Goal: Transaction & Acquisition: Purchase product/service

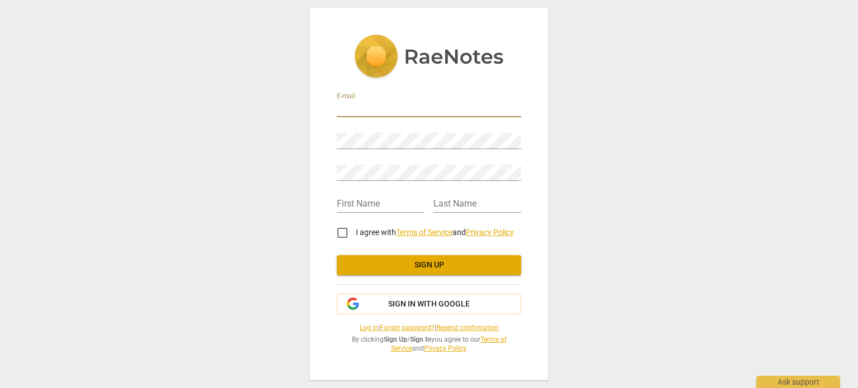
click at [398, 104] on input "email" at bounding box center [429, 109] width 184 height 16
type input "[EMAIL_ADDRESS][DOMAIN_NAME]"
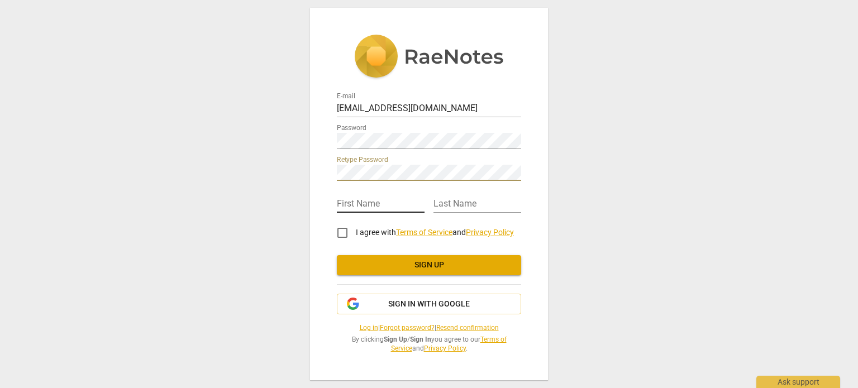
click at [384, 202] on input "text" at bounding box center [381, 205] width 88 height 16
type input "Jo"
type input "Barrand"
click at [342, 234] on input "I agree with Terms of Service and Privacy Policy" at bounding box center [342, 232] width 27 height 27
checkbox input "true"
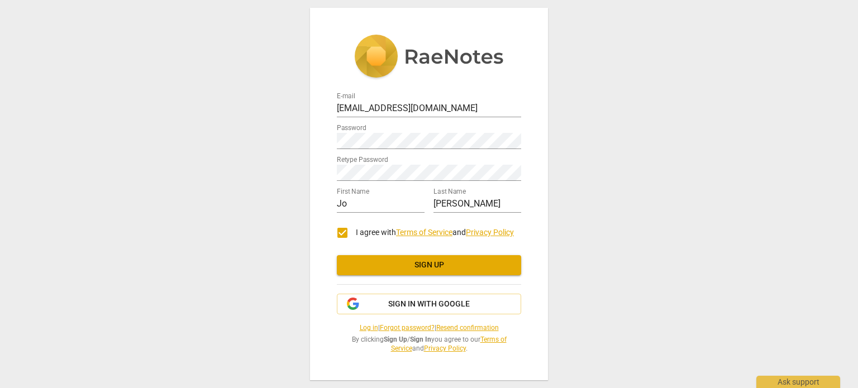
click at [384, 267] on span "Sign up" at bounding box center [429, 265] width 166 height 11
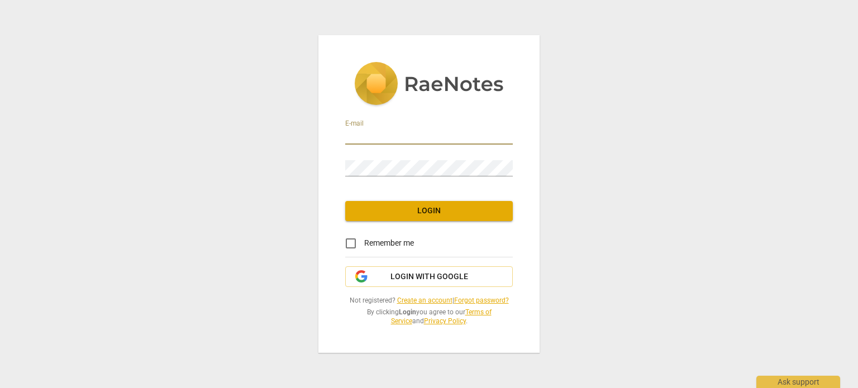
click at [408, 136] on input "email" at bounding box center [428, 136] width 167 height 16
type input "[EMAIL_ADDRESS][DOMAIN_NAME]"
click at [420, 212] on span "Login" at bounding box center [429, 210] width 150 height 11
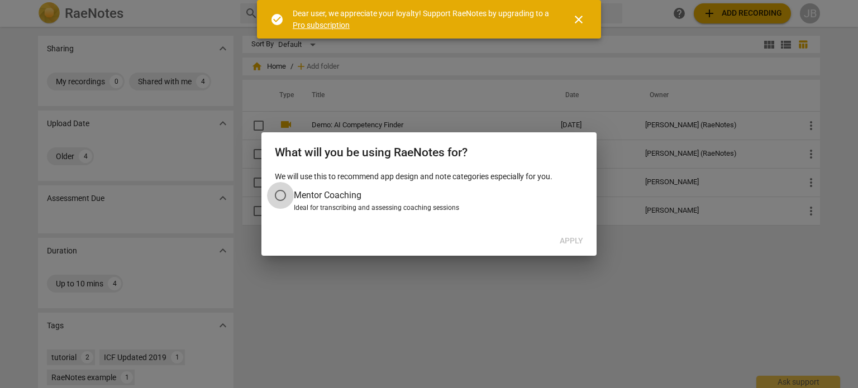
click at [288, 193] on input "Mentor Coaching" at bounding box center [280, 195] width 27 height 27
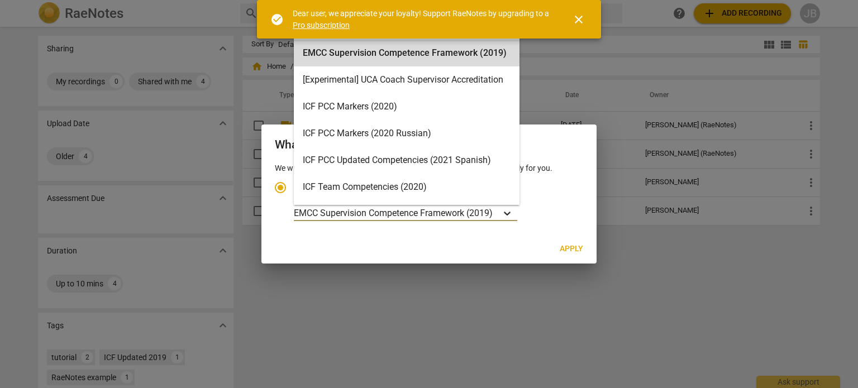
click at [509, 213] on icon "Account type" at bounding box center [506, 213] width 11 height 11
click at [0, 0] on input "Ideal for transcribing and assessing coaching sessions 16 results available. Us…" at bounding box center [0, 0] width 0 height 0
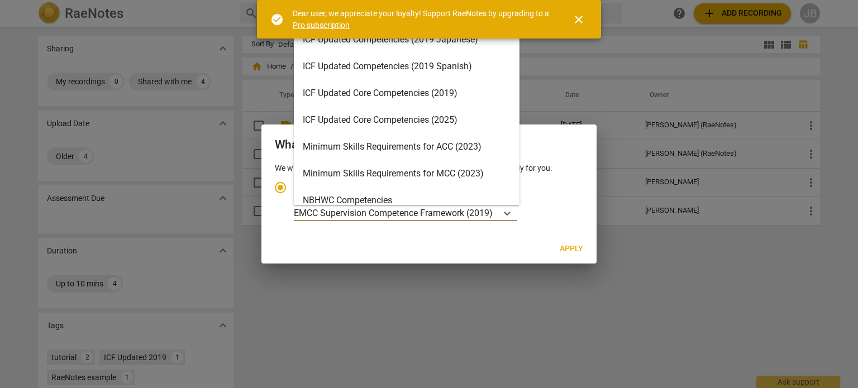
scroll to position [181, 0]
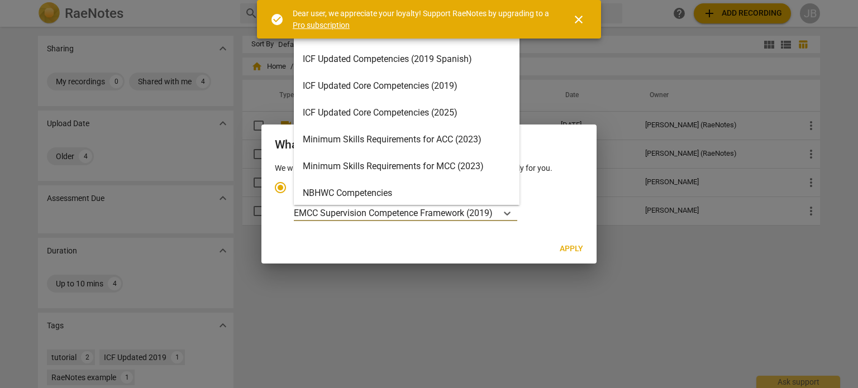
click at [407, 109] on div "ICF Updated Core Competencies (2025)" at bounding box center [407, 112] width 226 height 27
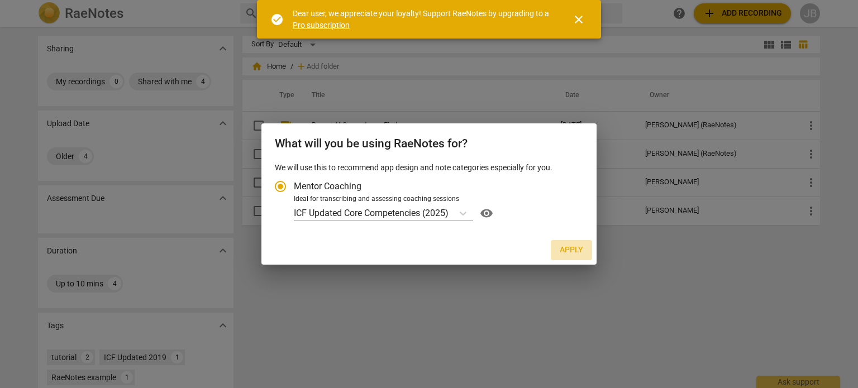
click at [574, 247] on span "Apply" at bounding box center [570, 250] width 23 height 11
radio input "false"
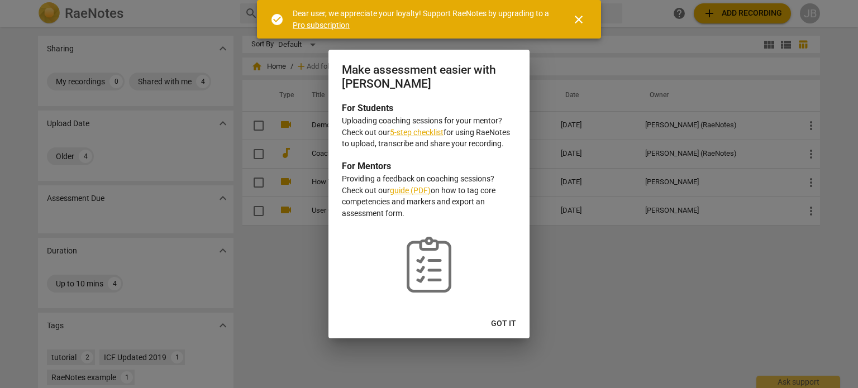
click at [435, 130] on link "5-step checklist" at bounding box center [417, 132] width 54 height 9
click at [500, 322] on span "Got it" at bounding box center [503, 323] width 25 height 11
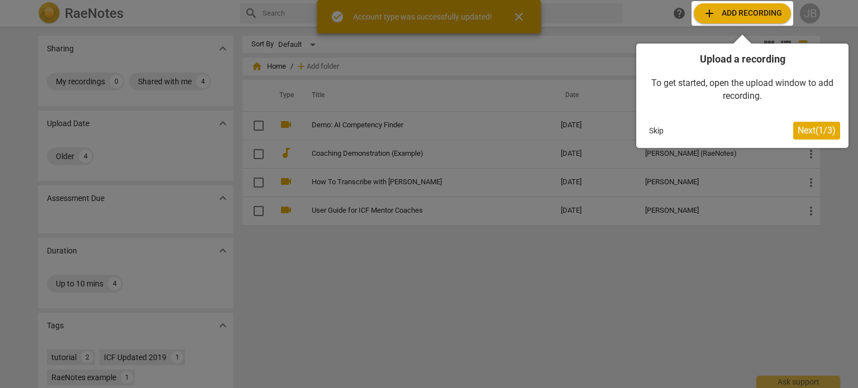
click at [721, 9] on div at bounding box center [742, 13] width 102 height 25
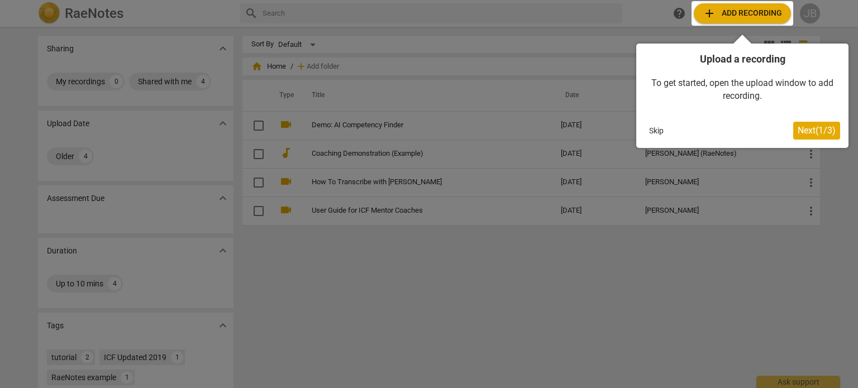
click at [814, 129] on span "Next ( 1 / 3 )" at bounding box center [816, 130] width 38 height 11
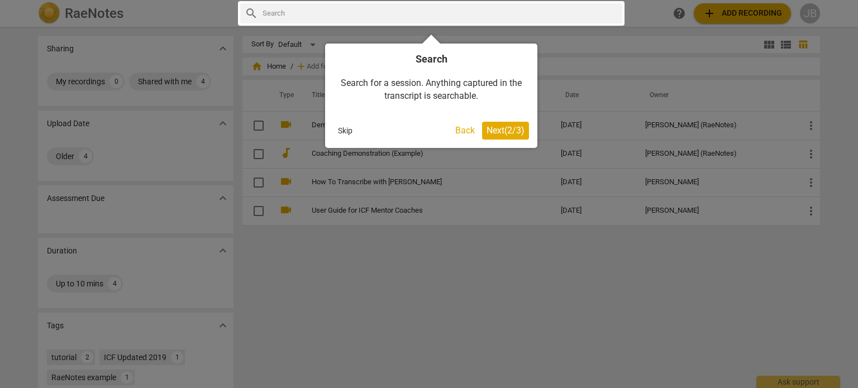
click at [517, 128] on span "Next ( 2 / 3 )" at bounding box center [505, 130] width 38 height 11
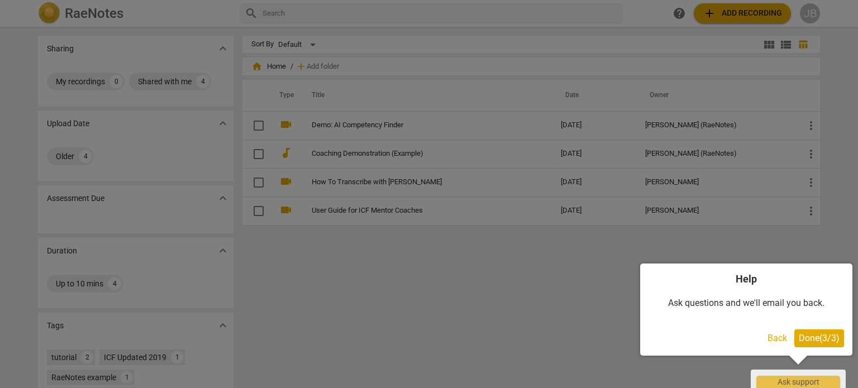
click at [803, 339] on span "Done ( 3 / 3 )" at bounding box center [818, 338] width 41 height 11
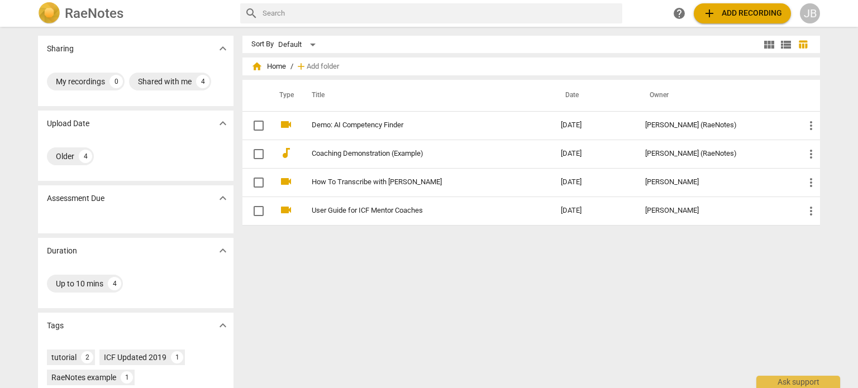
click at [732, 15] on span "add Add recording" at bounding box center [741, 13] width 79 height 13
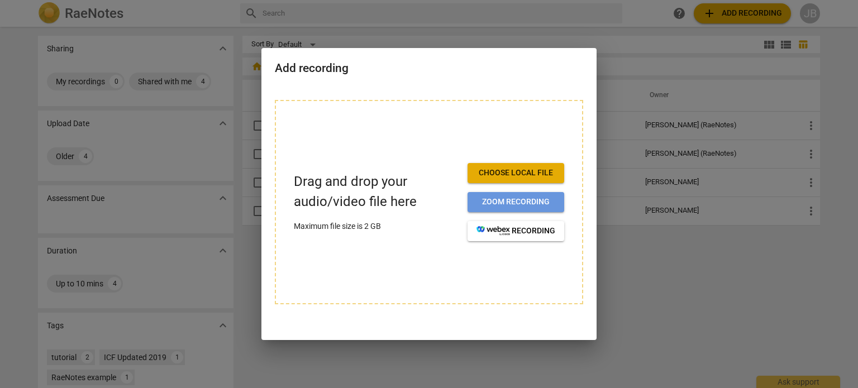
click at [494, 203] on span "Zoom recording" at bounding box center [515, 202] width 79 height 11
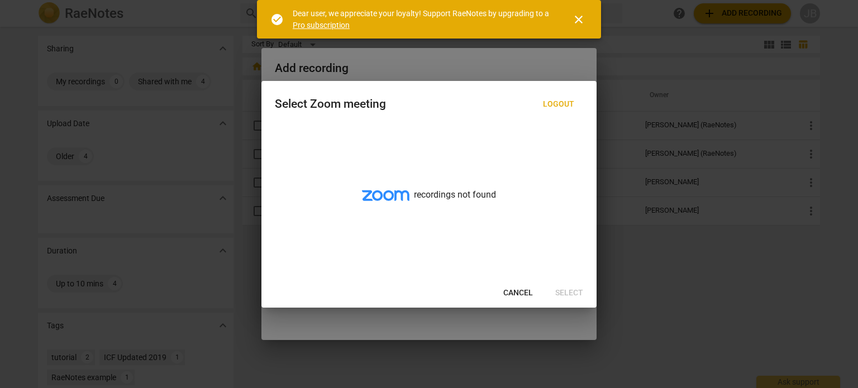
click at [579, 18] on span "close" at bounding box center [578, 19] width 13 height 13
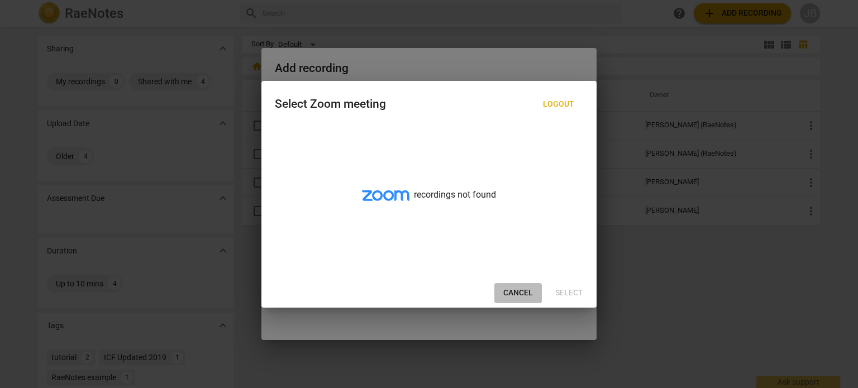
click at [525, 291] on span "Cancel" at bounding box center [518, 293] width 30 height 11
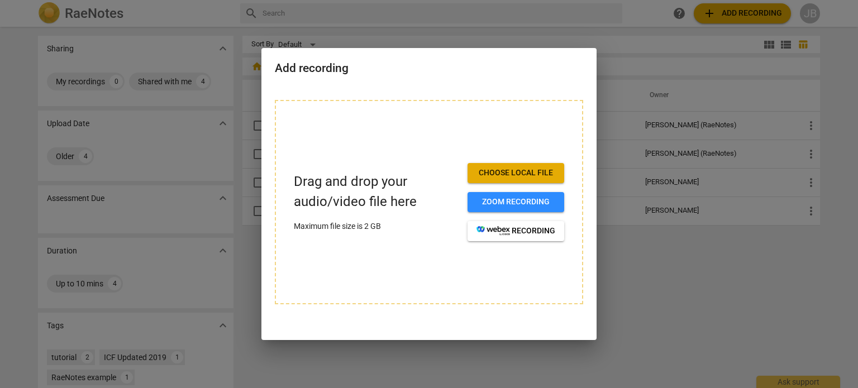
click at [501, 174] on span "Choose local file" at bounding box center [515, 172] width 79 height 11
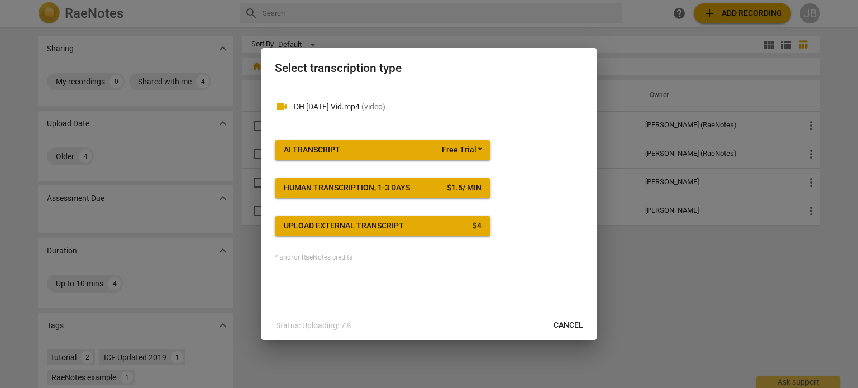
click at [443, 149] on span "AI Transcript Free Trial *" at bounding box center [383, 150] width 198 height 11
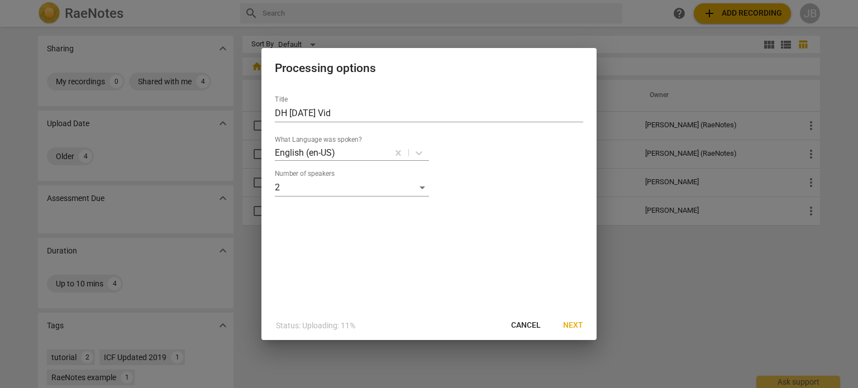
click at [569, 325] on span "Next" at bounding box center [573, 325] width 20 height 11
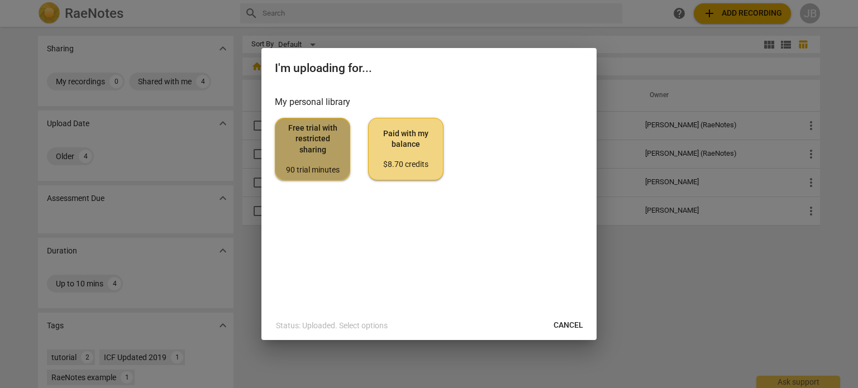
click at [309, 152] on span "Free trial with restricted sharing 90 trial minutes" at bounding box center [312, 149] width 56 height 52
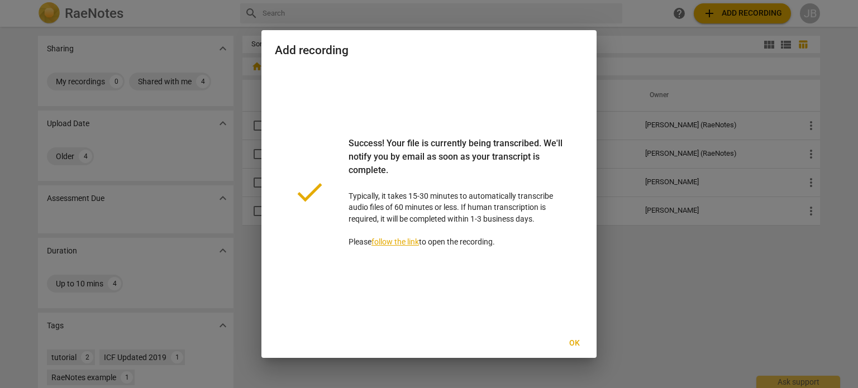
click at [573, 345] on span "Ok" at bounding box center [574, 343] width 18 height 11
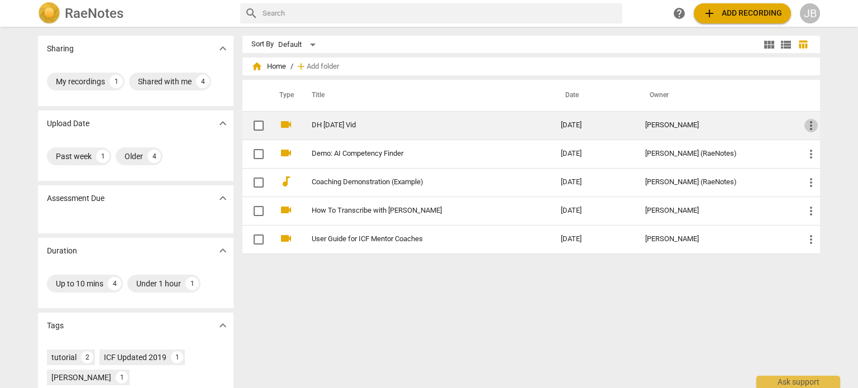
click at [804, 126] on span "more_vert" at bounding box center [810, 125] width 13 height 13
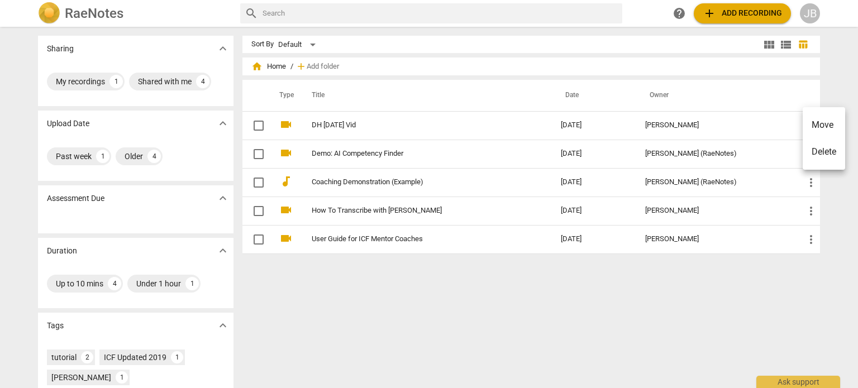
click at [801, 123] on div at bounding box center [429, 194] width 858 height 388
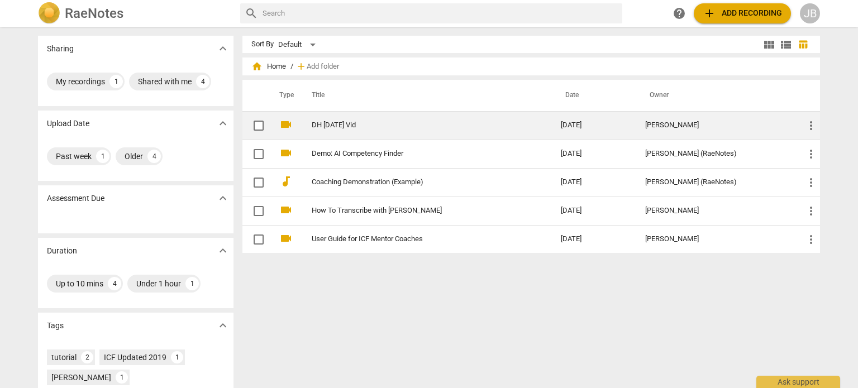
click at [260, 125] on input "checkbox" at bounding box center [258, 125] width 23 height 13
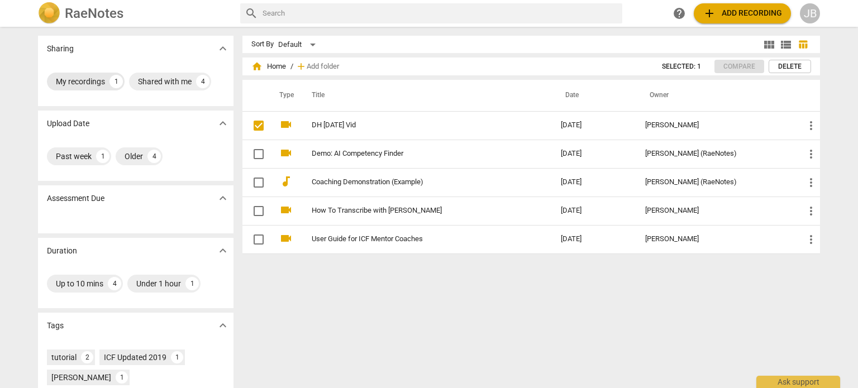
click at [74, 80] on div "My recordings" at bounding box center [80, 81] width 49 height 11
checkbox input "true"
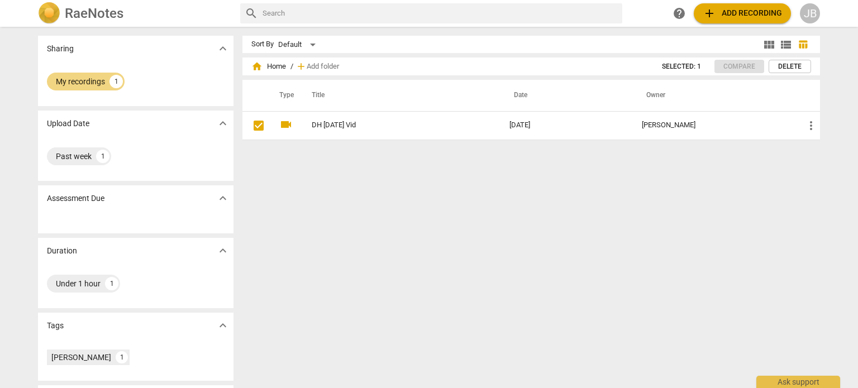
click at [220, 46] on span "expand_more" at bounding box center [222, 48] width 13 height 13
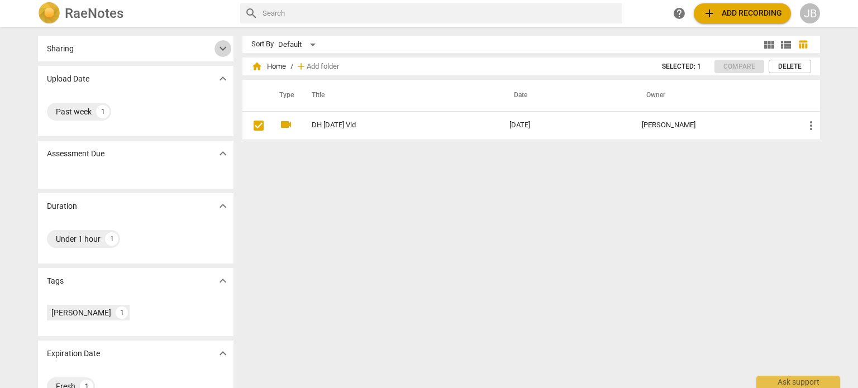
click at [220, 46] on span "expand_more" at bounding box center [222, 48] width 13 height 13
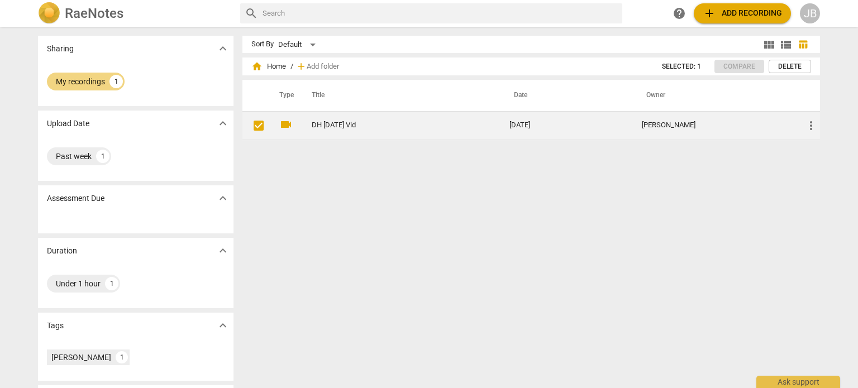
click at [810, 126] on span "more_vert" at bounding box center [810, 125] width 13 height 13
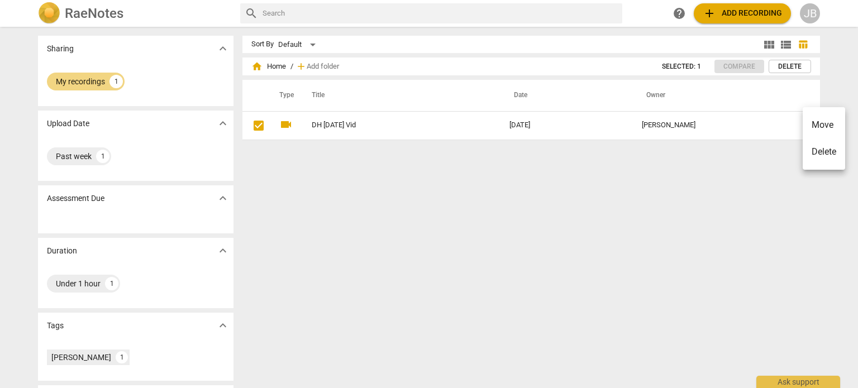
click at [257, 125] on div at bounding box center [429, 194] width 858 height 388
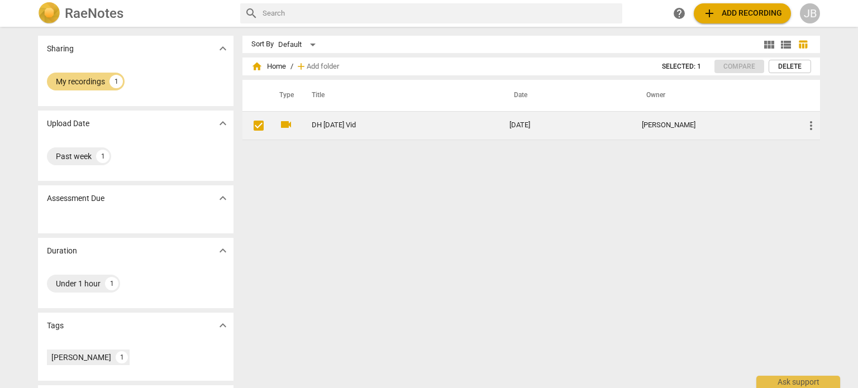
click at [355, 122] on link "DH [DATE] Vid" at bounding box center [390, 125] width 157 height 8
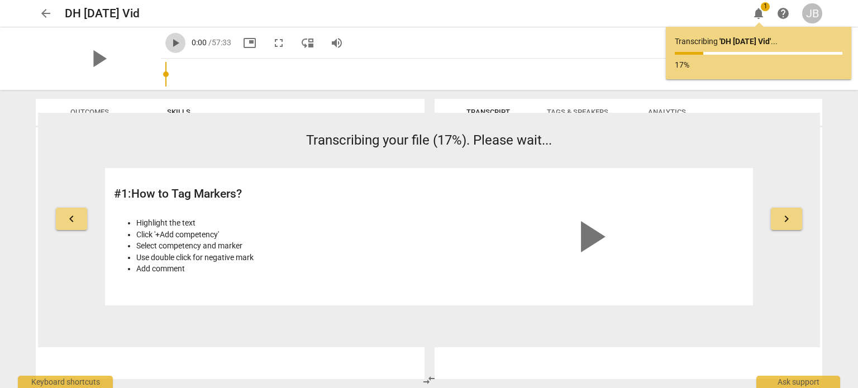
click at [169, 42] on span "play_arrow" at bounding box center [175, 42] width 13 height 13
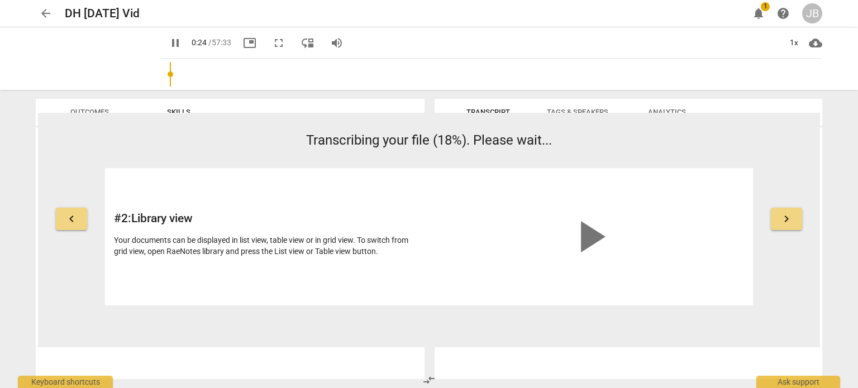
click at [272, 41] on span "fullscreen" at bounding box center [278, 42] width 13 height 13
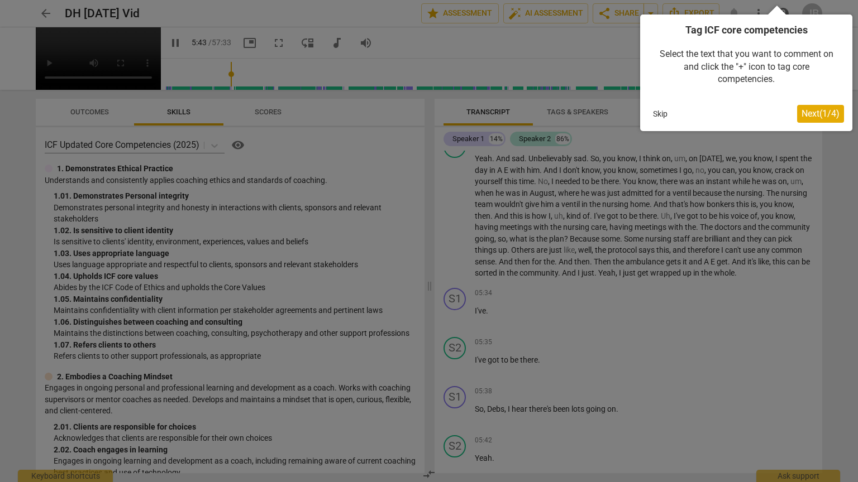
scroll to position [1181, 0]
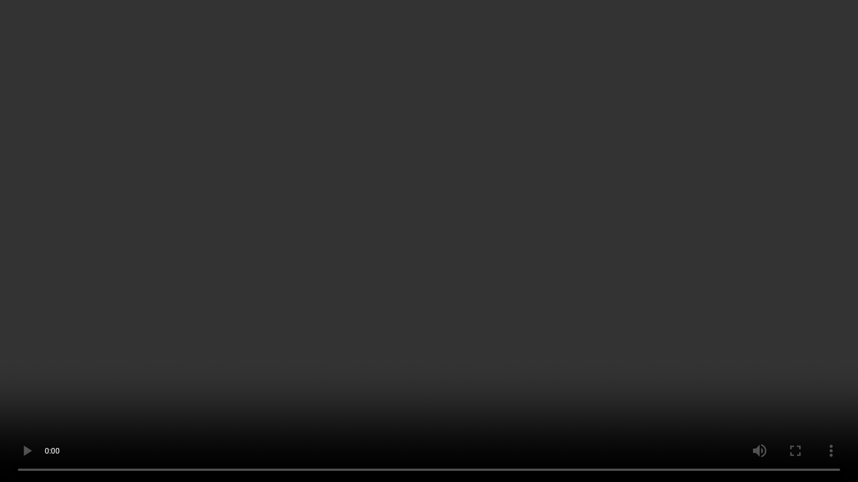
click at [356, 315] on video at bounding box center [429, 241] width 858 height 482
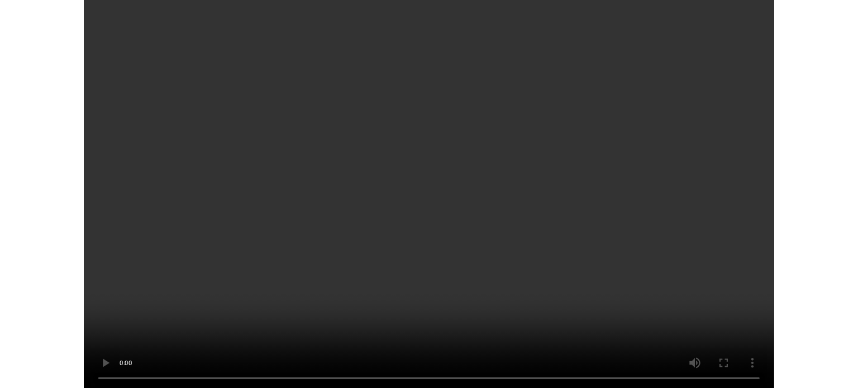
scroll to position [3248, 0]
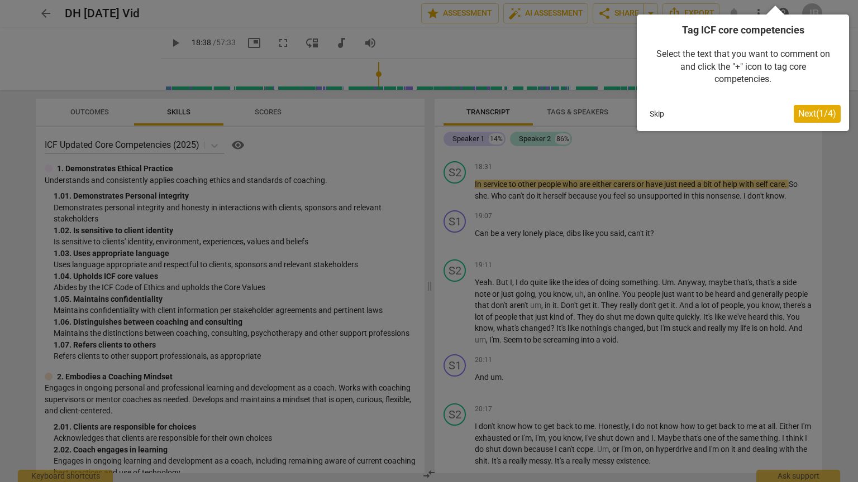
type input "1119"
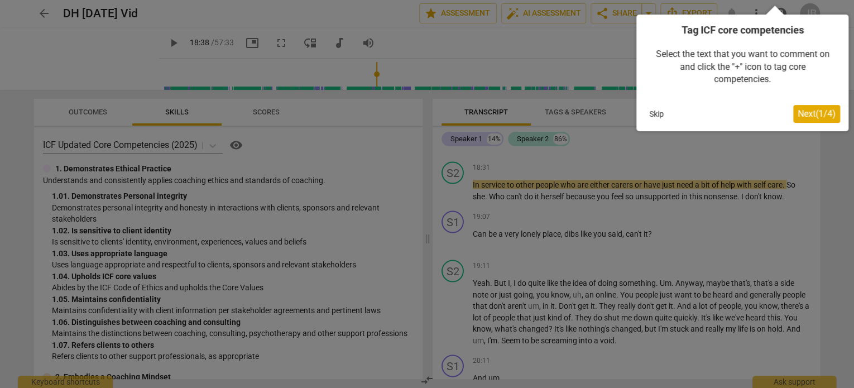
click at [657, 113] on button "Skip" at bounding box center [656, 114] width 23 height 17
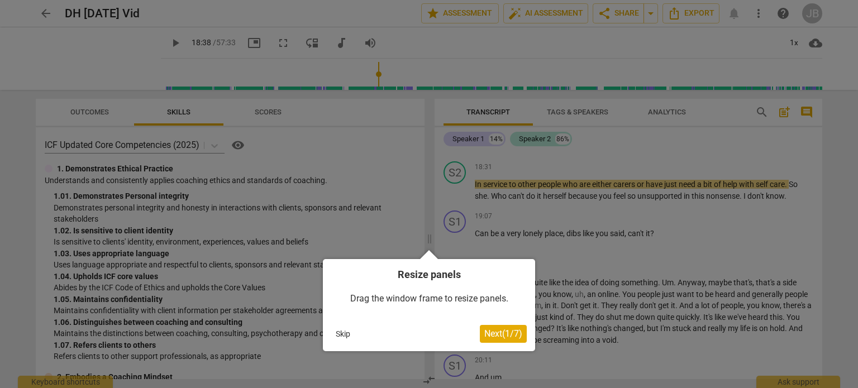
click at [362, 332] on div "Skip" at bounding box center [405, 333] width 149 height 17
click at [342, 333] on button "Skip" at bounding box center [342, 333] width 23 height 17
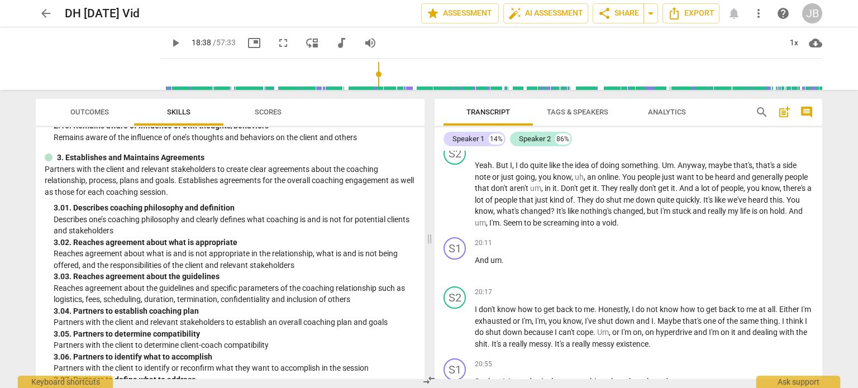
scroll to position [495, 0]
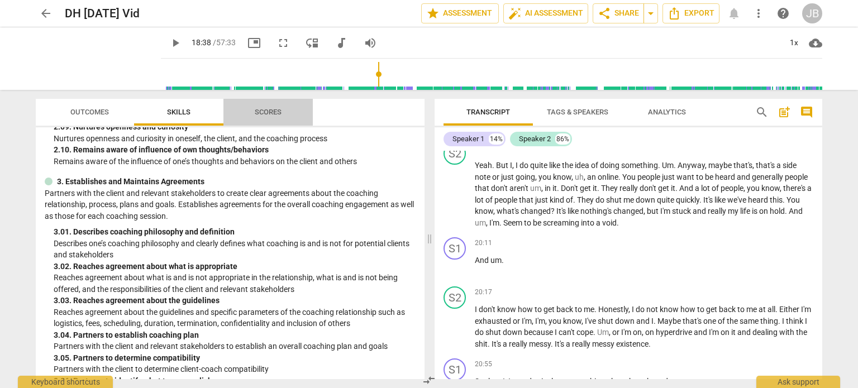
click at [275, 111] on span "Scores" at bounding box center [268, 112] width 27 height 8
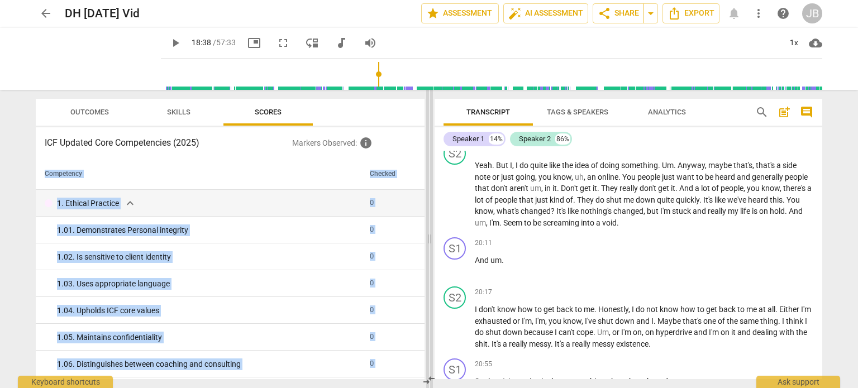
drag, startPoint x: 425, startPoint y: 170, endPoint x: 425, endPoint y: 176, distance: 6.7
click at [425, 176] on div "Outcomes Skills Scores ICF Updated Core Competencies (2025) Markers Observed : …" at bounding box center [429, 239] width 804 height 298
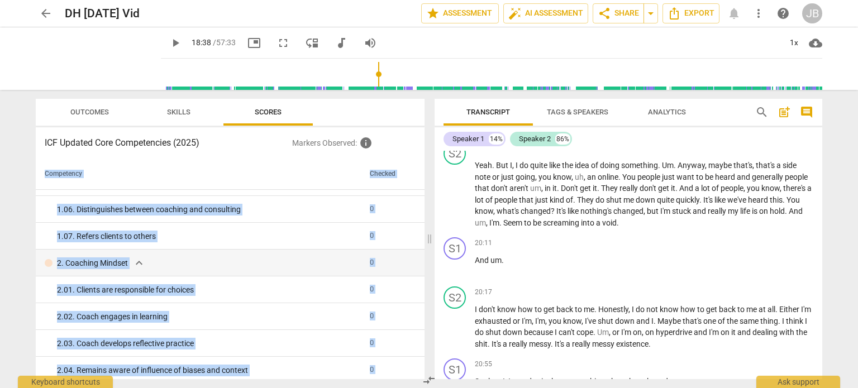
scroll to position [0, 0]
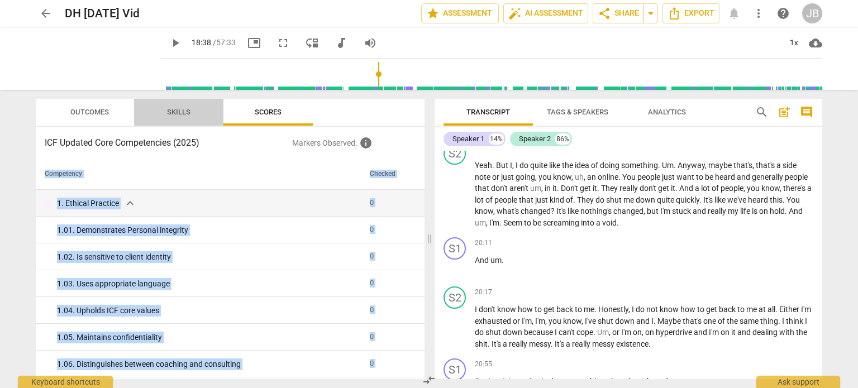
click at [181, 111] on span "Skills" at bounding box center [178, 112] width 23 height 8
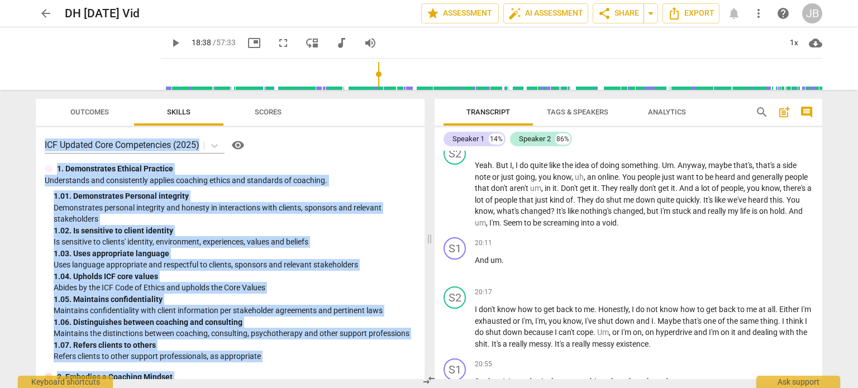
click at [266, 167] on div "1. Demonstrates Ethical Practice" at bounding box center [230, 169] width 371 height 12
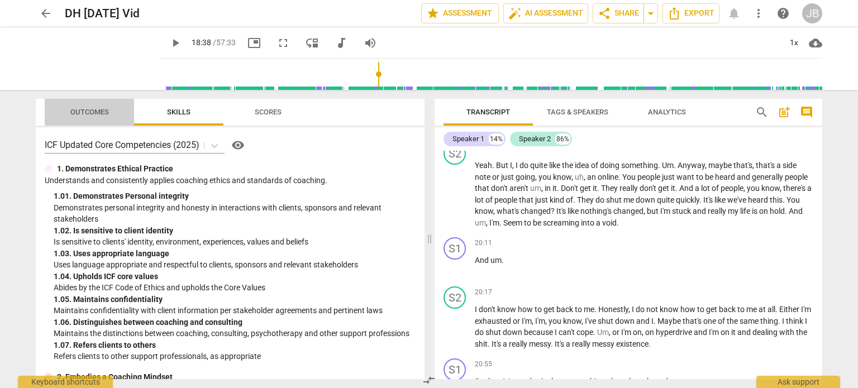
click at [93, 108] on span "Outcomes" at bounding box center [89, 112] width 39 height 8
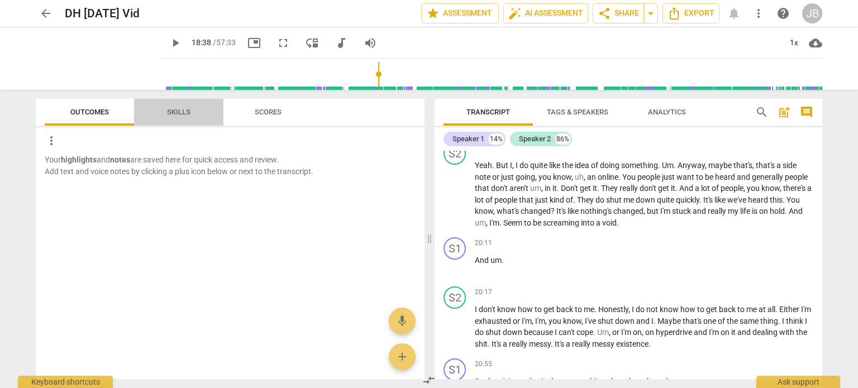
click at [172, 114] on span "Skills" at bounding box center [178, 112] width 23 height 8
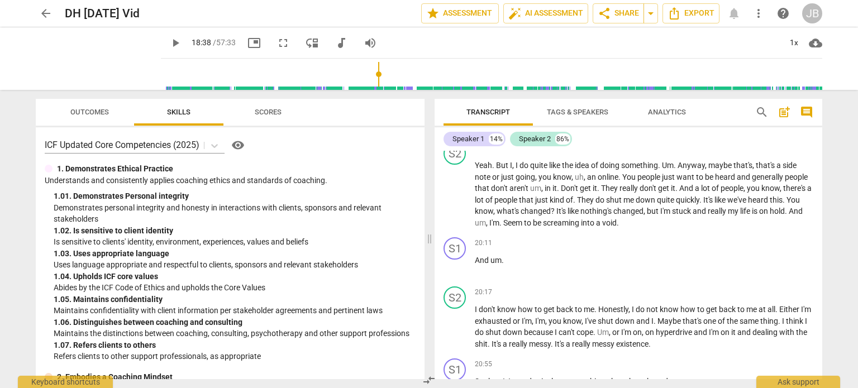
click at [663, 112] on span "Analytics" at bounding box center [667, 112] width 38 height 8
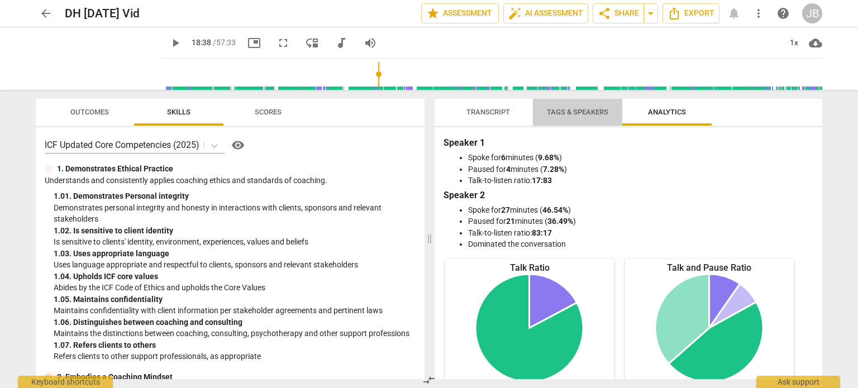
click at [579, 109] on span "Tags & Speakers" at bounding box center [577, 112] width 61 height 8
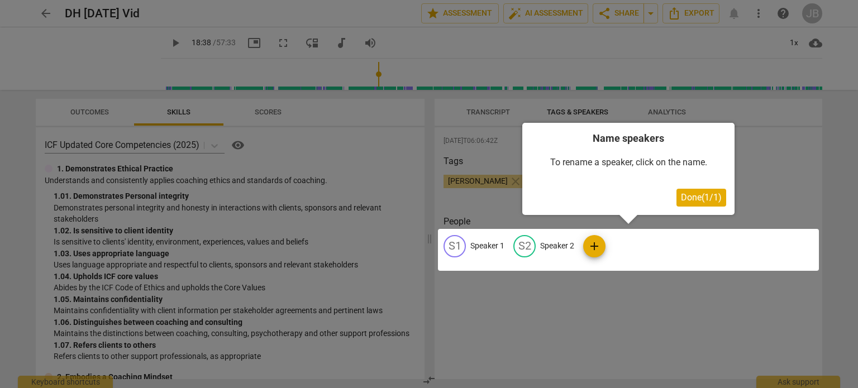
click at [483, 245] on div at bounding box center [628, 250] width 381 height 42
click at [454, 245] on div at bounding box center [628, 250] width 381 height 42
click at [524, 245] on div at bounding box center [628, 250] width 381 height 42
click at [454, 245] on div at bounding box center [628, 250] width 381 height 42
click at [524, 246] on div at bounding box center [628, 250] width 381 height 42
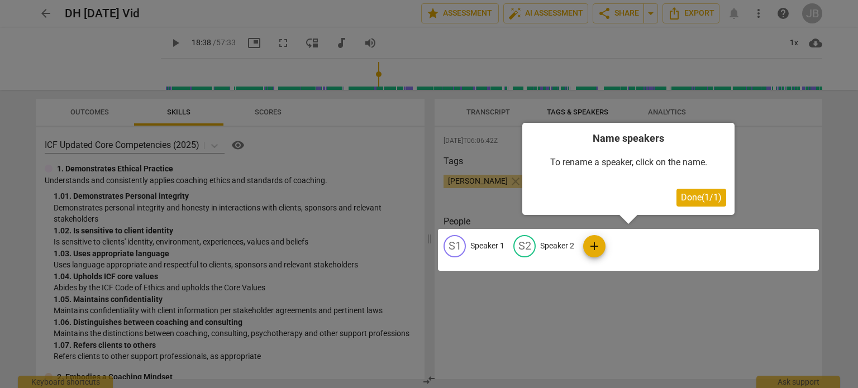
click at [471, 180] on div at bounding box center [429, 194] width 858 height 388
click at [688, 194] on span "Done ( 1 / 1 )" at bounding box center [701, 197] width 41 height 11
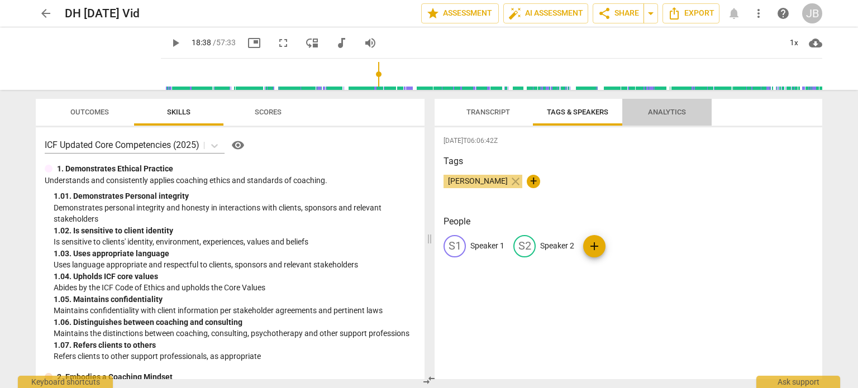
click at [663, 111] on span "Analytics" at bounding box center [667, 112] width 38 height 8
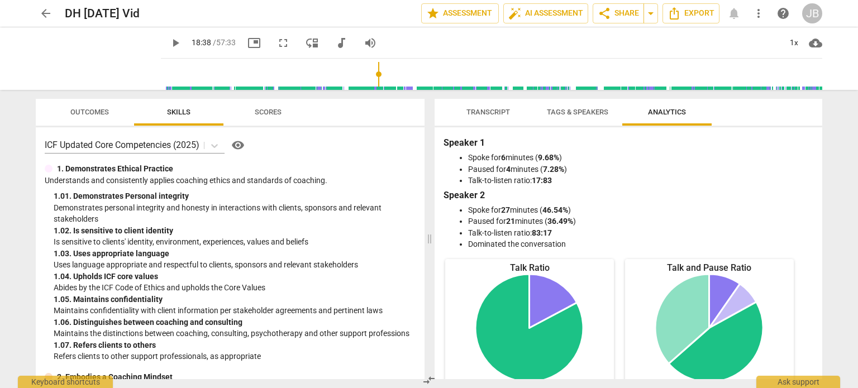
click at [589, 111] on span "Tags & Speakers" at bounding box center [577, 112] width 61 height 8
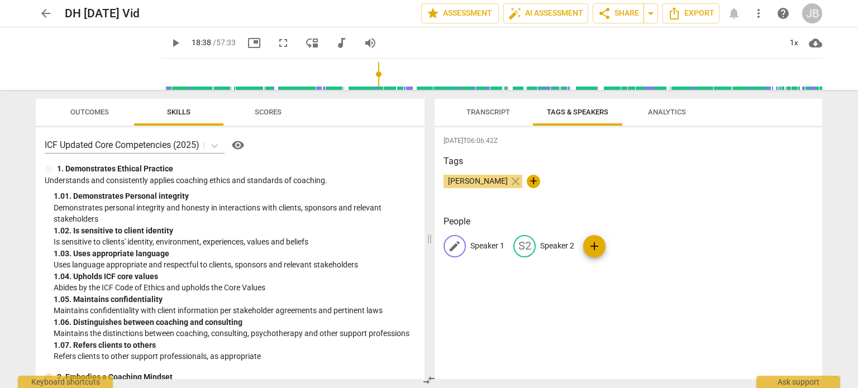
click at [454, 249] on span "edit" at bounding box center [454, 246] width 13 height 13
type input "Jo"
click at [592, 245] on span "edit" at bounding box center [596, 246] width 13 height 13
click at [592, 245] on input "Speaker 2" at bounding box center [559, 246] width 89 height 18
click at [591, 245] on input "Speaker 2" at bounding box center [559, 246] width 89 height 18
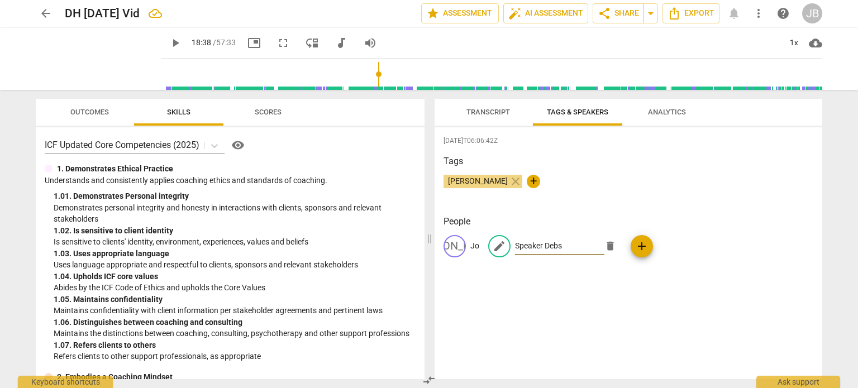
type input "Speaker Debs"
click at [498, 112] on span "Transcript" at bounding box center [488, 112] width 44 height 8
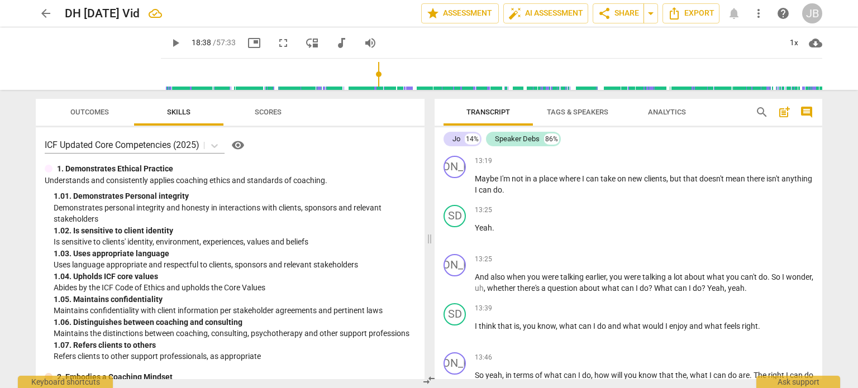
scroll to position [2518, 0]
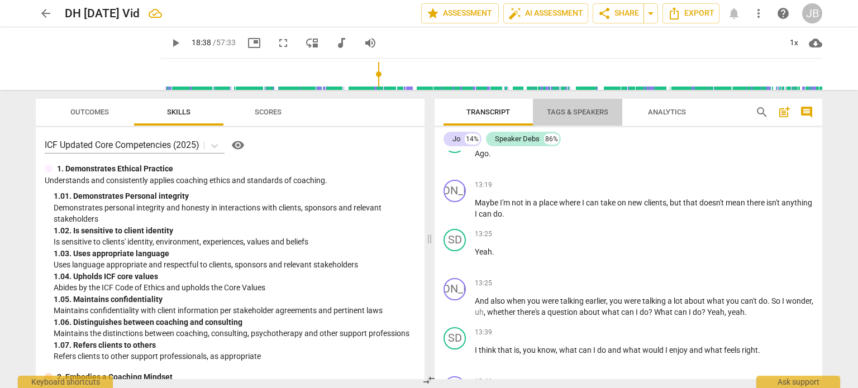
click at [564, 113] on span "Tags & Speakers" at bounding box center [577, 112] width 61 height 8
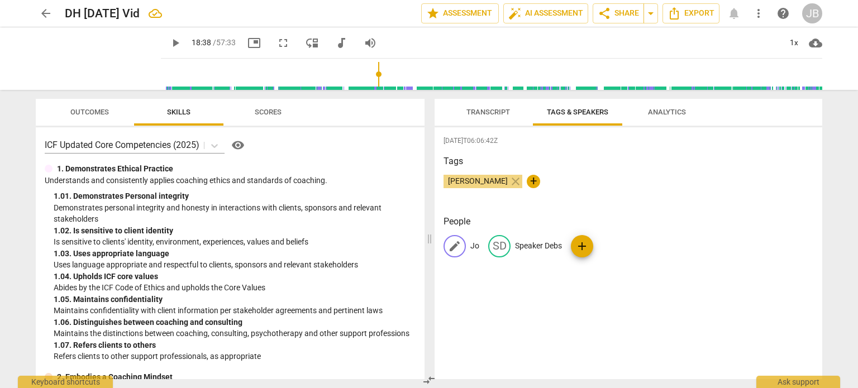
click at [456, 246] on span "edit" at bounding box center [454, 246] width 13 height 13
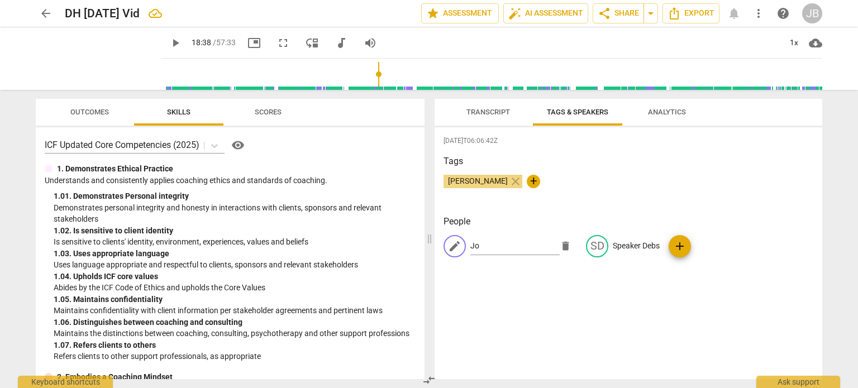
click at [456, 246] on span "edit" at bounding box center [454, 246] width 13 height 13
type input "e"
type input "Debs"
click at [622, 250] on p "Speaker Debs" at bounding box center [635, 246] width 47 height 12
type input "Jo"
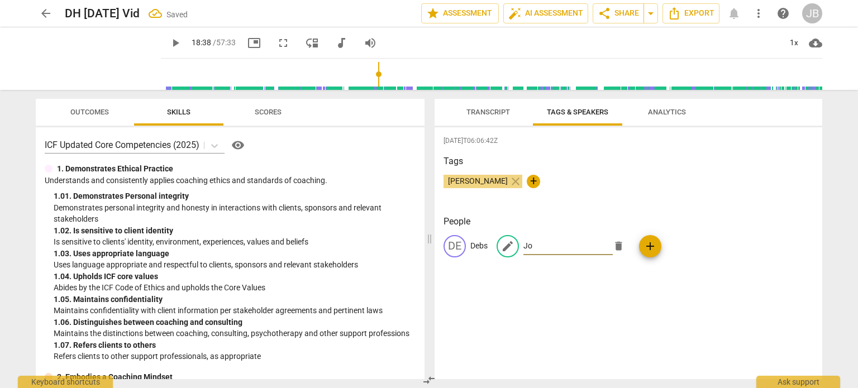
click at [485, 114] on span "Transcript" at bounding box center [488, 112] width 44 height 8
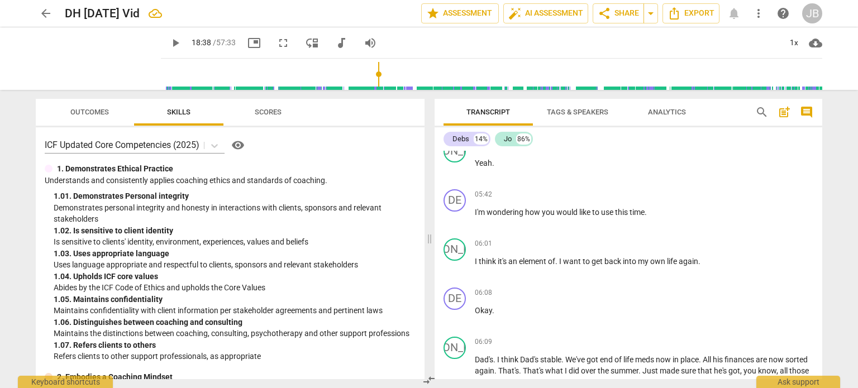
scroll to position [1106, 0]
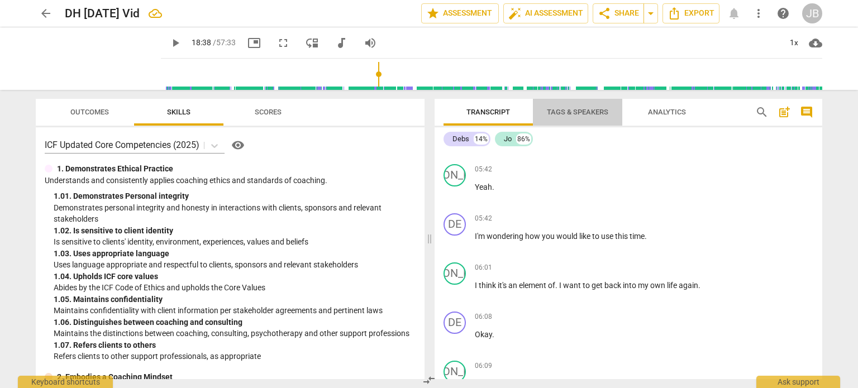
click at [587, 108] on span "Tags & Speakers" at bounding box center [577, 112] width 61 height 8
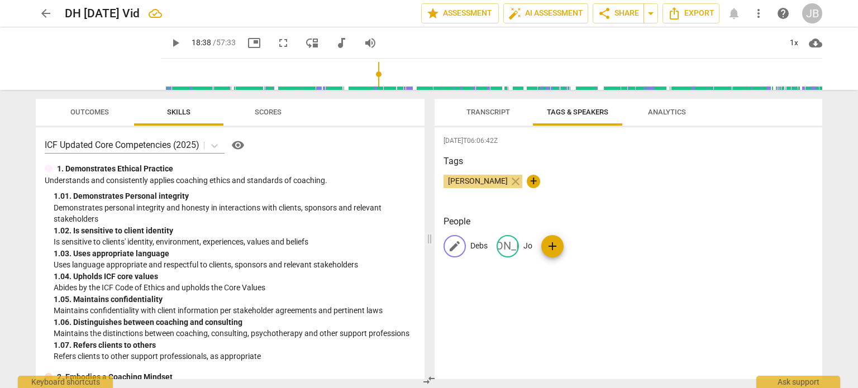
click at [482, 243] on p "Debs" at bounding box center [478, 246] width 17 height 12
type input "Jo"
click at [596, 247] on span "edit" at bounding box center [596, 246] width 13 height 13
type input "DH"
click at [494, 109] on span "Transcript" at bounding box center [488, 112] width 44 height 8
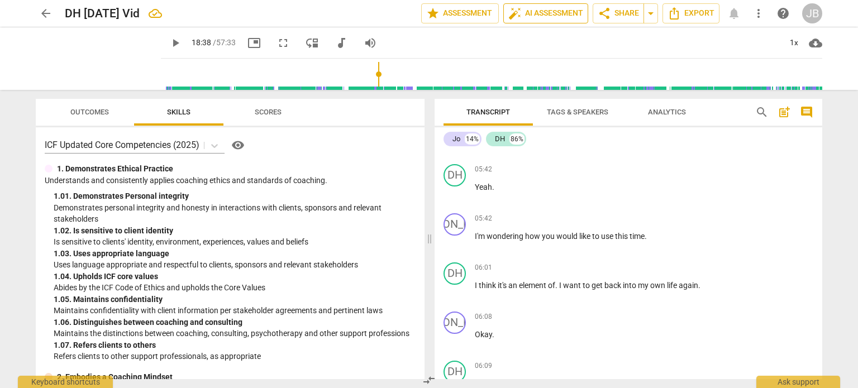
click at [543, 15] on span "auto_fix_high AI Assessment" at bounding box center [545, 13] width 75 height 13
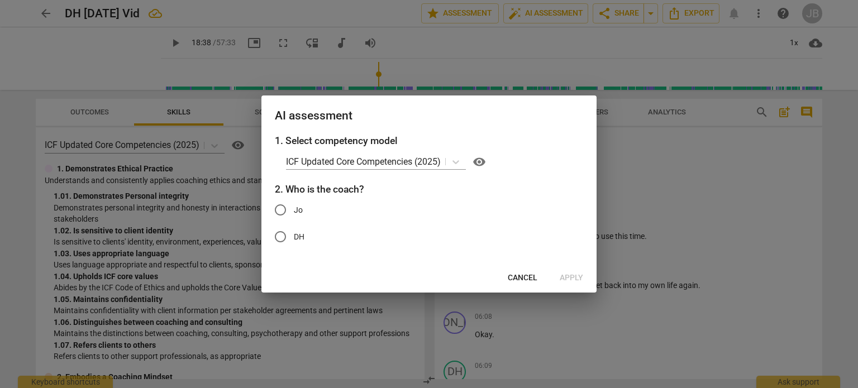
click at [280, 209] on input "Jo" at bounding box center [280, 210] width 27 height 27
radio input "true"
click at [567, 276] on span "Apply" at bounding box center [570, 277] width 23 height 11
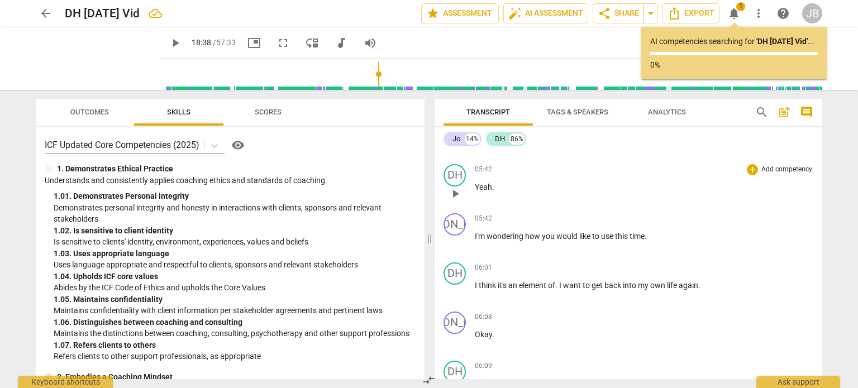
click at [503, 3] on button "auto_fix_high AI Assessment" at bounding box center [545, 13] width 85 height 20
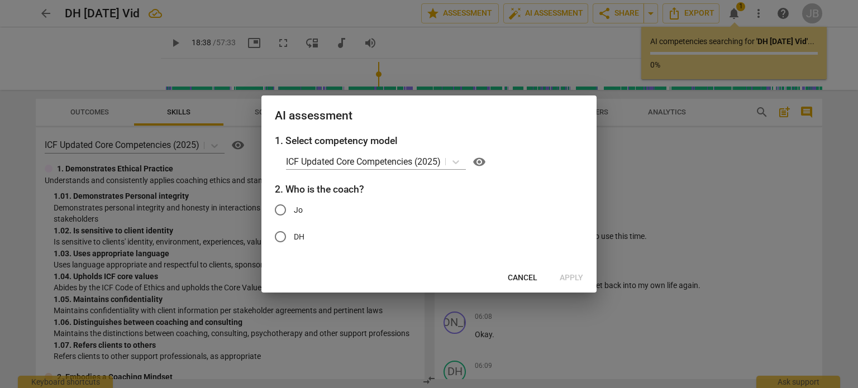
click at [281, 207] on input "Jo" at bounding box center [280, 210] width 27 height 27
radio input "true"
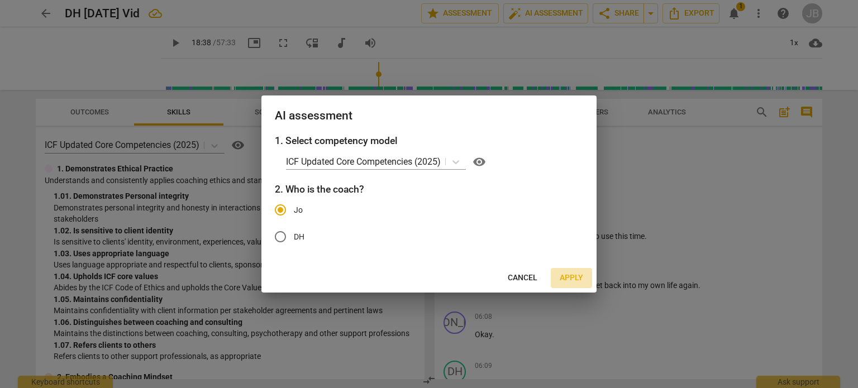
click at [571, 279] on span "Apply" at bounding box center [570, 277] width 23 height 11
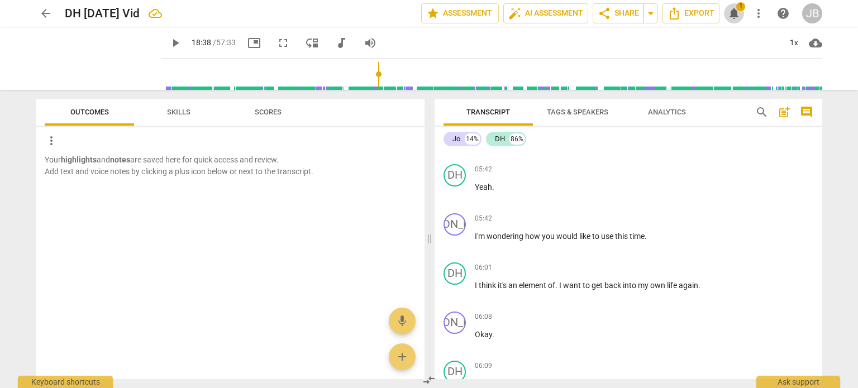
click at [737, 8] on span "1" at bounding box center [740, 6] width 9 height 9
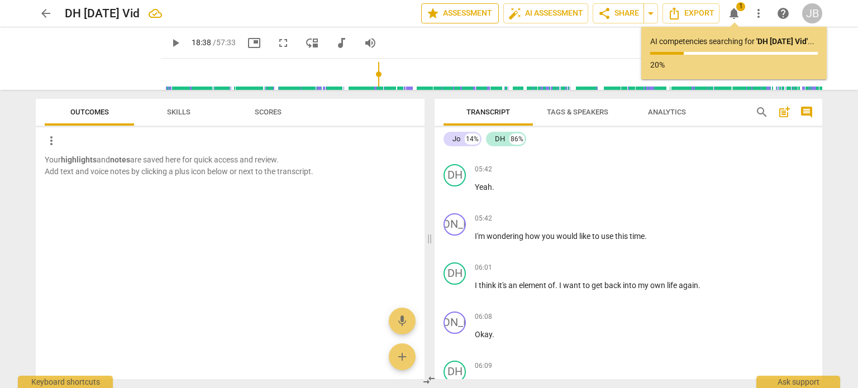
click at [472, 11] on span "star Assessment" at bounding box center [460, 13] width 68 height 13
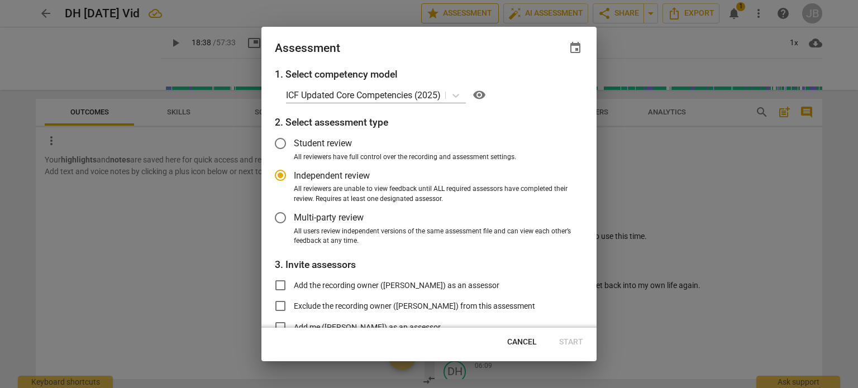
radio input "false"
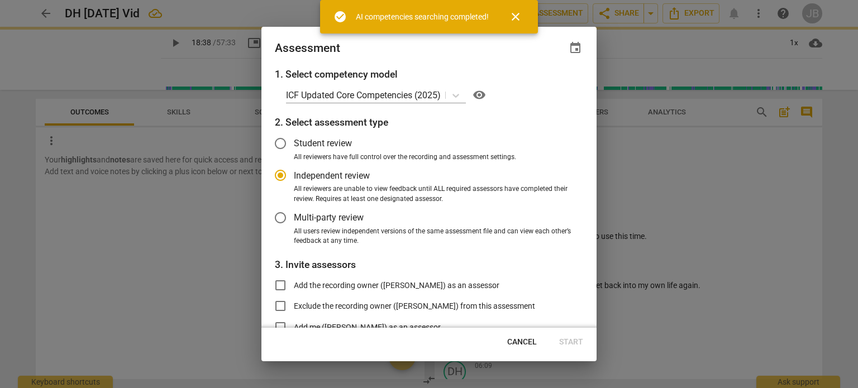
type input "1119"
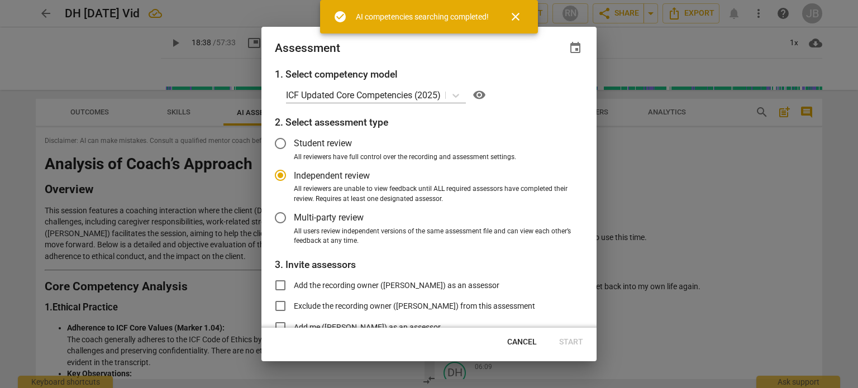
scroll to position [1107, 0]
click at [516, 14] on span "close" at bounding box center [515, 16] width 13 height 13
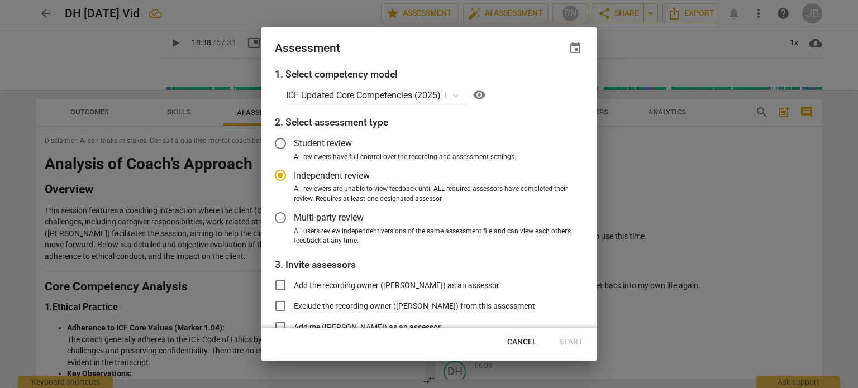
click at [661, 162] on div at bounding box center [429, 194] width 858 height 388
radio input "false"
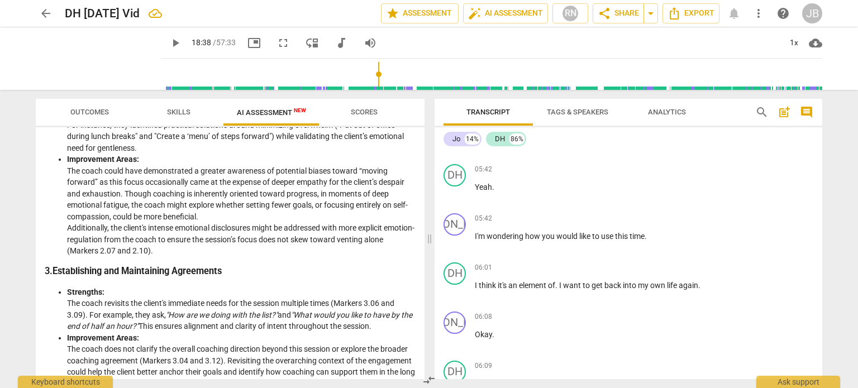
scroll to position [446, 0]
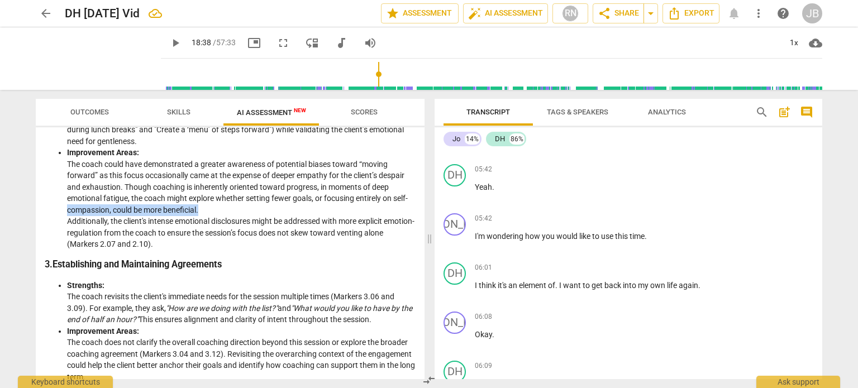
drag, startPoint x: 419, startPoint y: 197, endPoint x: 418, endPoint y: 208, distance: 10.7
click at [418, 208] on div "Disclaimer: AI can make mistakes. Consult a qualified mentor coach before actin…" at bounding box center [230, 253] width 389 height 252
click at [368, 260] on h3 "3. Establishing and Maintaining Agreements" at bounding box center [230, 265] width 371 height 12
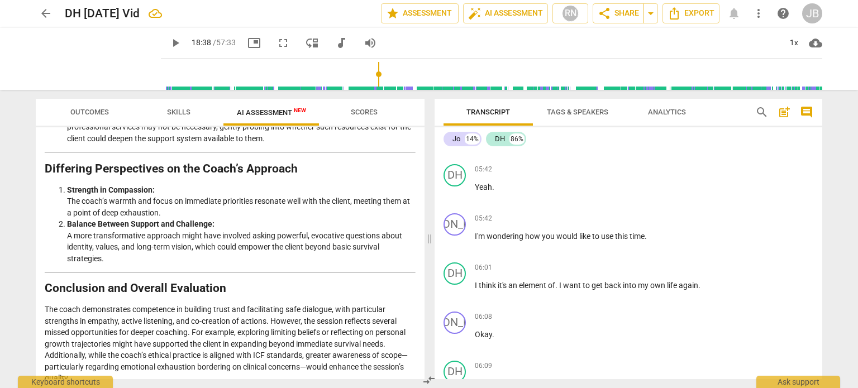
scroll to position [1709, 0]
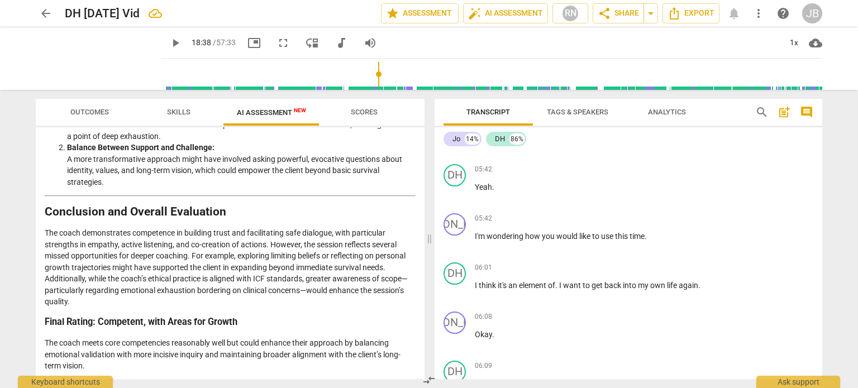
type input "1119"
click at [619, 11] on span "share Share" at bounding box center [617, 13] width 41 height 13
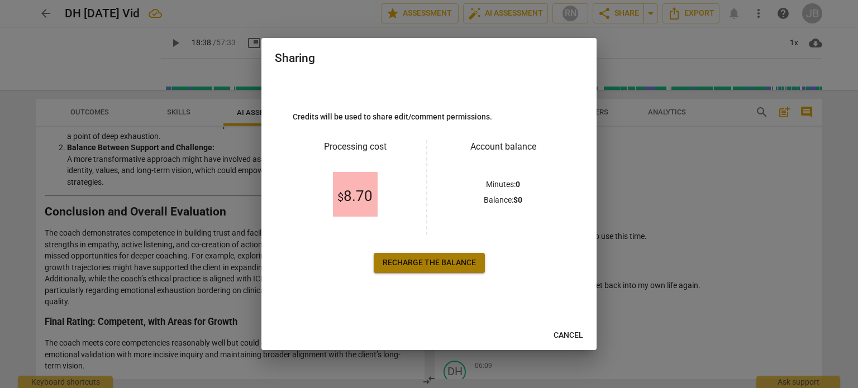
click at [432, 262] on span "Recharge the balance" at bounding box center [428, 262] width 93 height 11
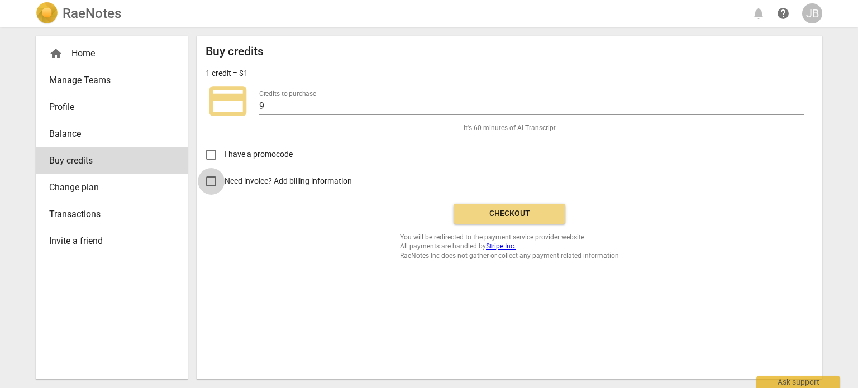
click at [214, 183] on input "Need invoice? Add billing information" at bounding box center [211, 181] width 27 height 27
checkbox input "true"
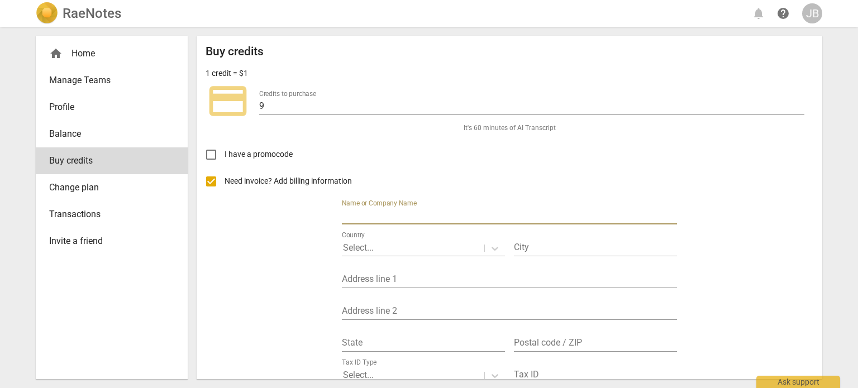
click at [406, 214] on input "text" at bounding box center [509, 216] width 335 height 16
type input "[PERSON_NAME] Coaching"
click at [413, 242] on div at bounding box center [413, 248] width 140 height 13
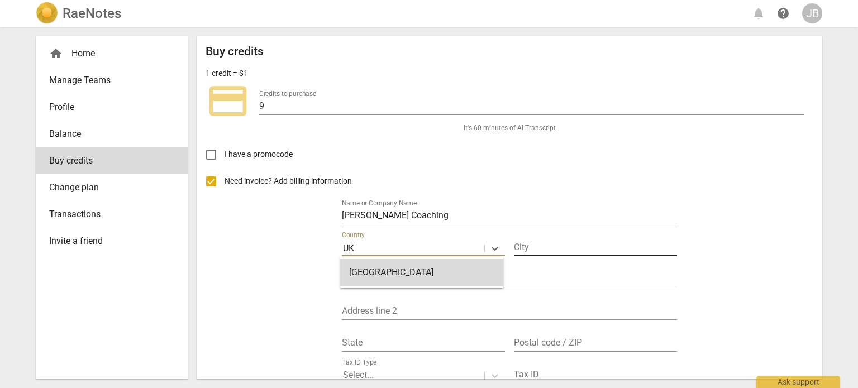
type input "UK"
click at [532, 243] on input "text" at bounding box center [595, 248] width 163 height 16
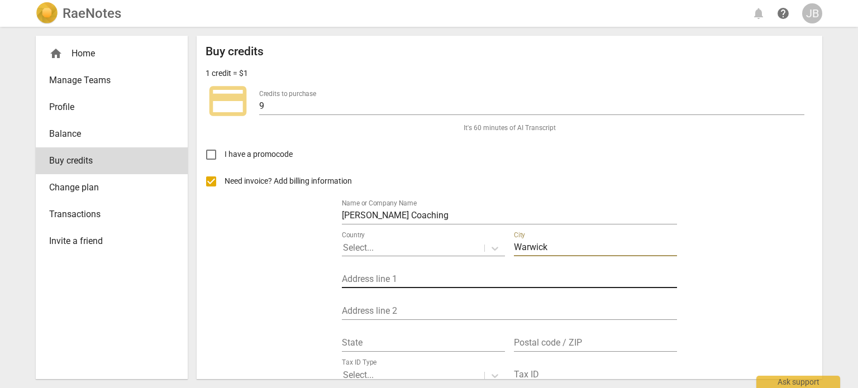
type input "Warwick"
click at [429, 278] on input "text" at bounding box center [509, 280] width 335 height 16
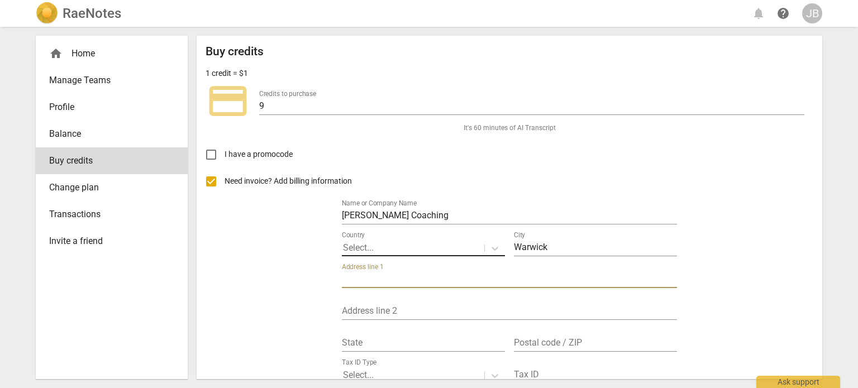
click at [429, 247] on div at bounding box center [413, 248] width 140 height 13
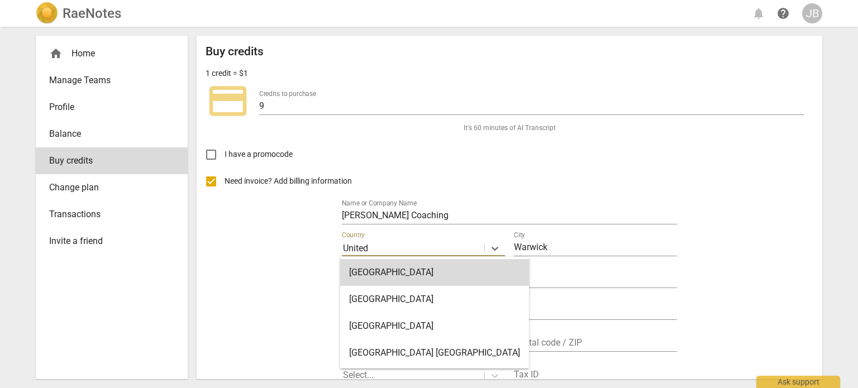
type input "[GEOGRAPHIC_DATA]"
type input "[STREET_ADDRESS]"
type input "Barford"
type input "County (optional)"
type input "CV35 8DU"
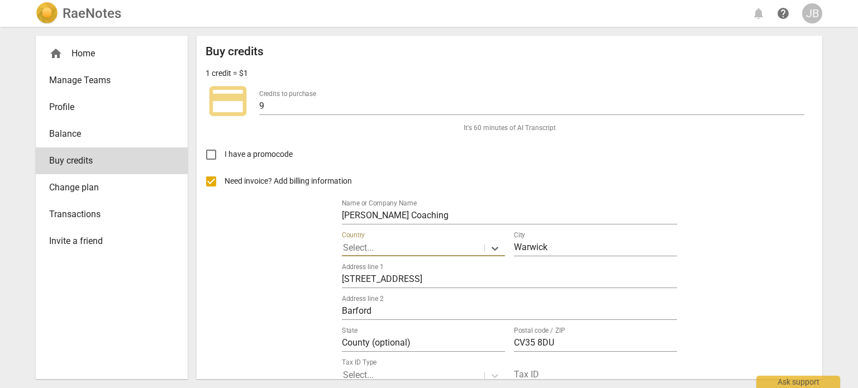
click at [398, 243] on div at bounding box center [413, 248] width 140 height 13
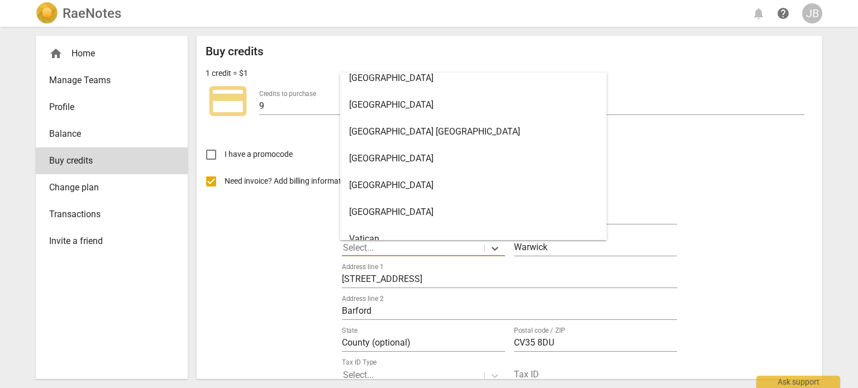
scroll to position [6316, 0]
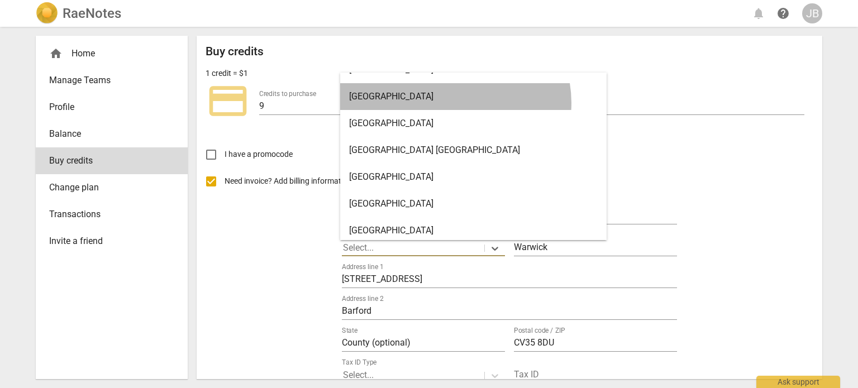
click at [454, 102] on div "[GEOGRAPHIC_DATA]" at bounding box center [473, 96] width 266 height 27
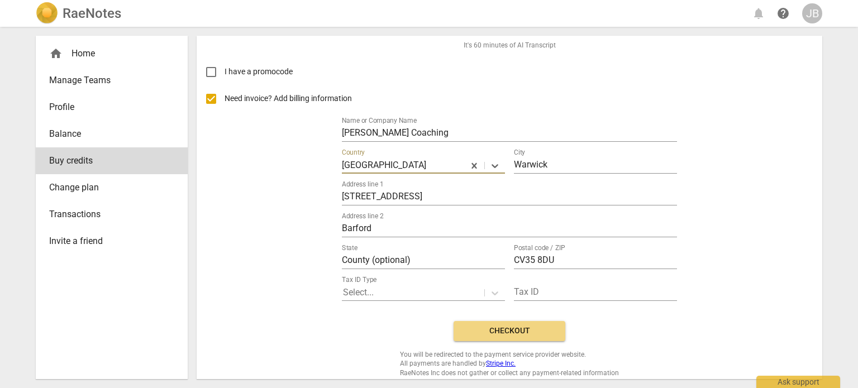
scroll to position [83, 0]
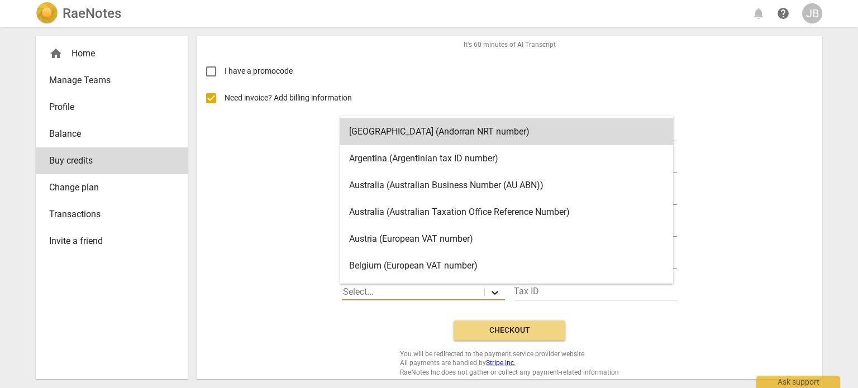
click at [494, 293] on icon at bounding box center [494, 293] width 7 height 4
type input "UK"
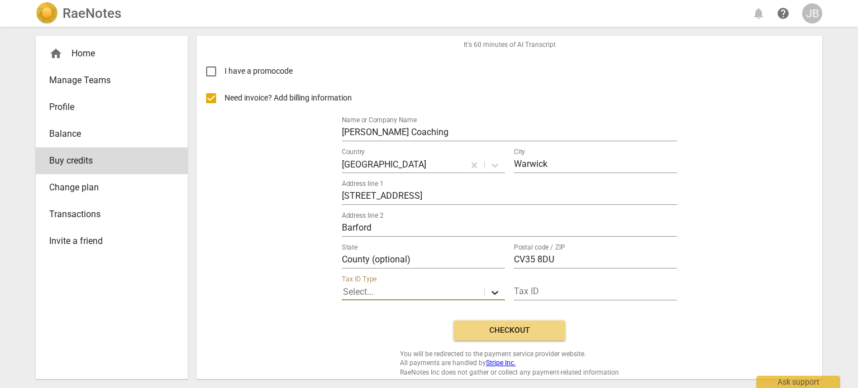
click at [493, 293] on icon at bounding box center [494, 293] width 7 height 4
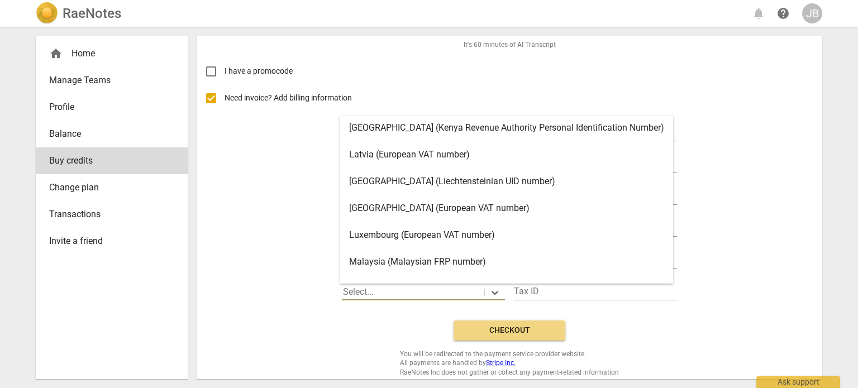
scroll to position [2302, 0]
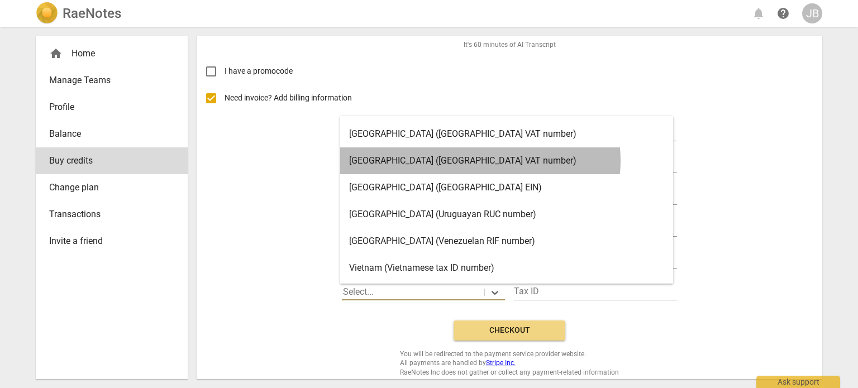
click at [480, 161] on div "[GEOGRAPHIC_DATA] ([GEOGRAPHIC_DATA] VAT number)" at bounding box center [506, 160] width 333 height 27
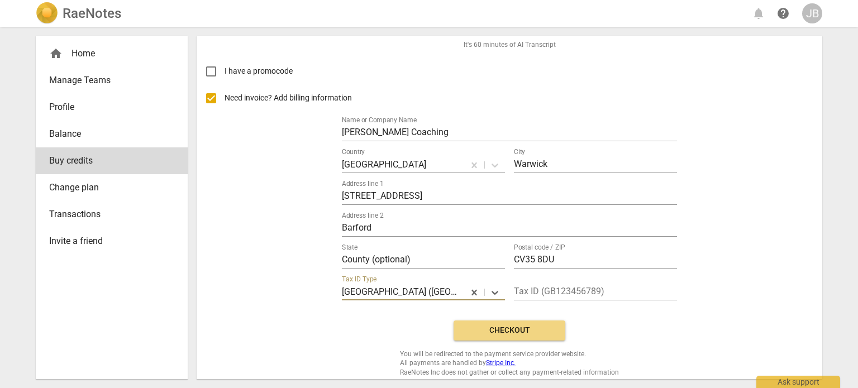
click at [532, 328] on span "Checkout" at bounding box center [509, 330] width 94 height 11
click at [213, 94] on input "Need invoice? Add billing information" at bounding box center [211, 98] width 27 height 27
checkbox input "false"
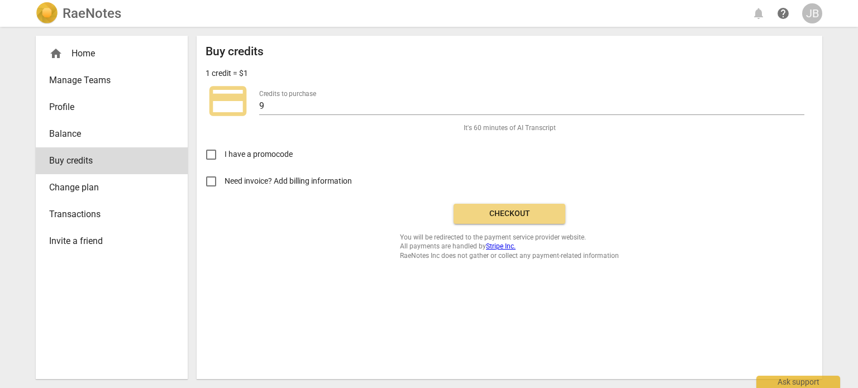
scroll to position [0, 0]
click at [513, 216] on span "Checkout" at bounding box center [509, 213] width 94 height 11
